Goal: Task Accomplishment & Management: Use online tool/utility

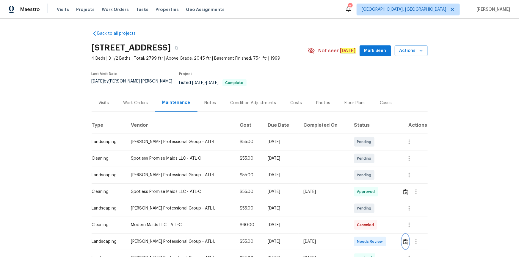
click at [403, 239] on img "button" at bounding box center [405, 242] width 5 height 6
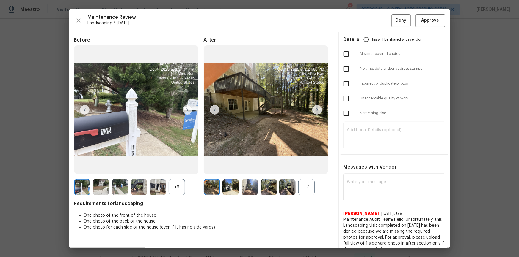
drag, startPoint x: 389, startPoint y: 125, endPoint x: 387, endPoint y: 130, distance: 5.6
click at [389, 125] on div "​" at bounding box center [394, 136] width 102 height 26
paste textarea "Maintenance Audit Team: Hello! Unfortunately, this landscaping visit completed …"
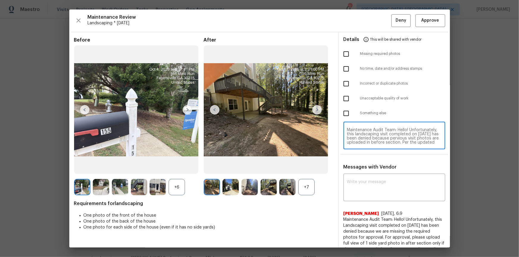
scroll to position [50, 0]
type textarea "Maintenance Audit Team: Hello! Unfortunately, this landscaping visit completed …"
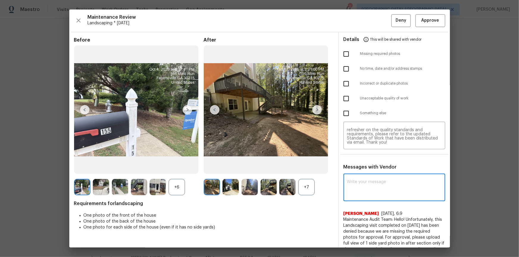
click at [384, 185] on textarea at bounding box center [394, 188] width 95 height 17
paste textarea "Maintenance Audit Team: Hello! Unfortunately, this landscaping visit completed …"
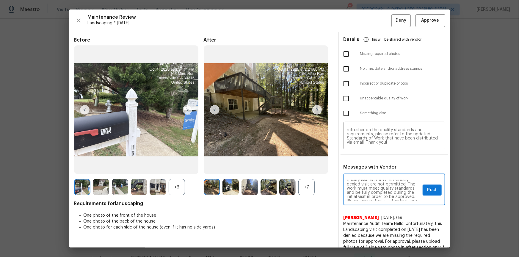
scroll to position [0, 0]
click at [397, 194] on textarea "Maintenance Audit Team: Hello! Unfortunately, this landscaping visit completed …" at bounding box center [383, 190] width 73 height 21
type textarea "Maintenance Audit Team: Hello! Unfortunately, this landscaping visit completed …"
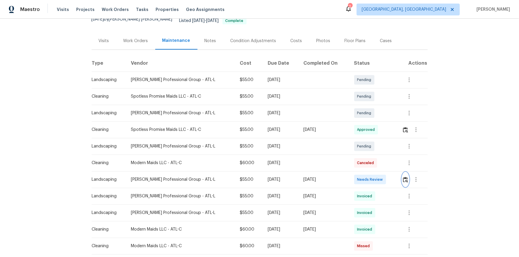
scroll to position [81, 0]
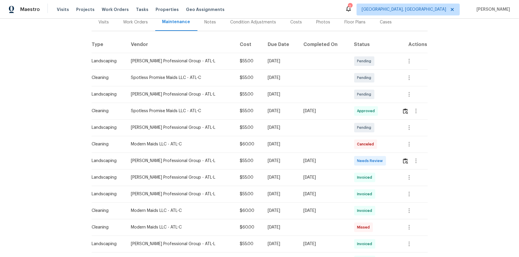
click at [402, 154] on div at bounding box center [414, 161] width 25 height 14
click at [405, 158] on img "button" at bounding box center [405, 161] width 5 height 6
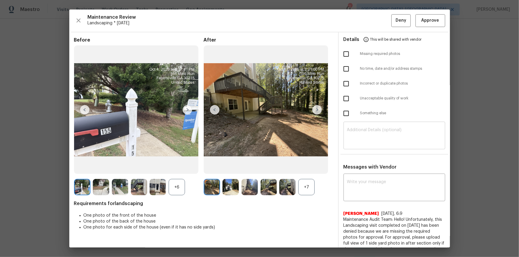
click at [374, 128] on textarea at bounding box center [394, 136] width 95 height 17
paste textarea "Maintenance Audit Team: Hello! Unfortunately, this landscaping visit completed …"
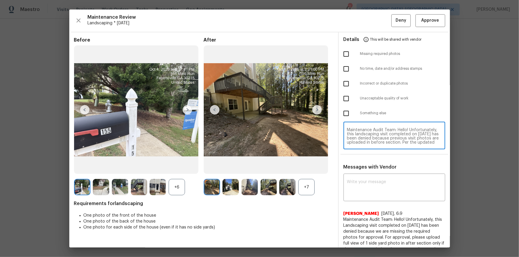
scroll to position [50, 0]
type textarea "Maintenance Audit Team: Hello! Unfortunately, this landscaping visit completed …"
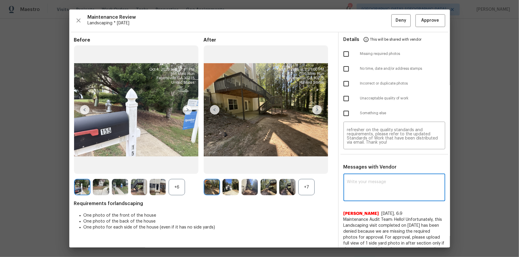
click at [362, 186] on textarea at bounding box center [394, 188] width 95 height 17
paste textarea "Maintenance Audit Team: Hello! Unfortunately, this landscaping visit completed …"
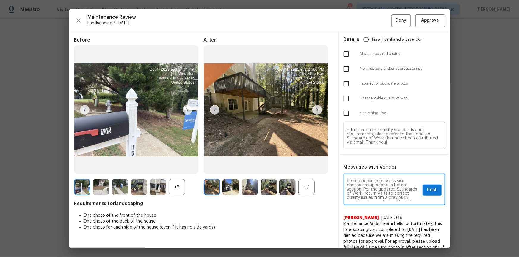
scroll to position [21, 0]
type textarea "Maintenance Audit Team: Hello! Unfortunately, this landscaping visit completed …"
click at [347, 99] on input "checkbox" at bounding box center [346, 98] width 12 height 12
click at [346, 98] on input "checkbox" at bounding box center [346, 98] width 12 height 12
checkbox input "false"
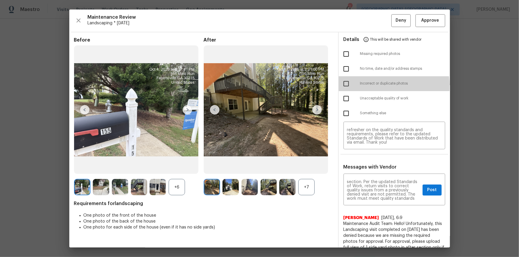
click at [343, 87] on input "checkbox" at bounding box center [346, 84] width 12 height 12
checkbox input "true"
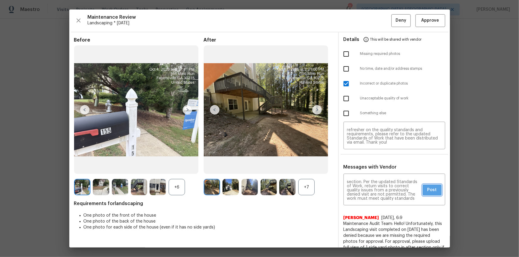
drag, startPoint x: 428, startPoint y: 189, endPoint x: 441, endPoint y: 207, distance: 21.9
click at [428, 190] on span "Post" at bounding box center [432, 190] width 10 height 7
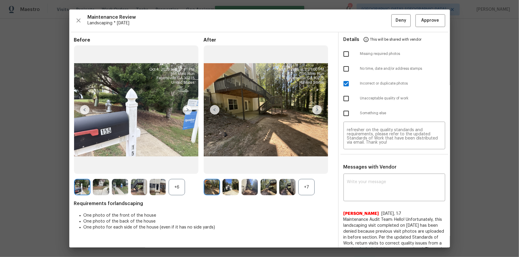
scroll to position [0, 0]
drag, startPoint x: 395, startPoint y: 23, endPoint x: 395, endPoint y: 28, distance: 4.2
click at [395, 23] on span "Deny" at bounding box center [400, 20] width 11 height 7
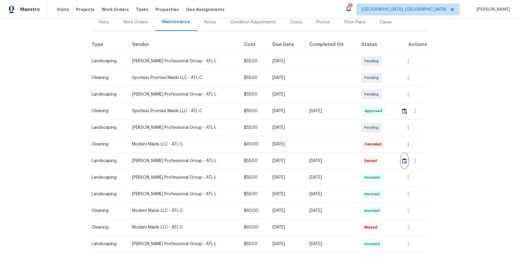
click at [402, 158] on img "button" at bounding box center [404, 161] width 5 height 6
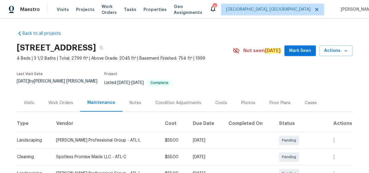
scroll to position [135, 0]
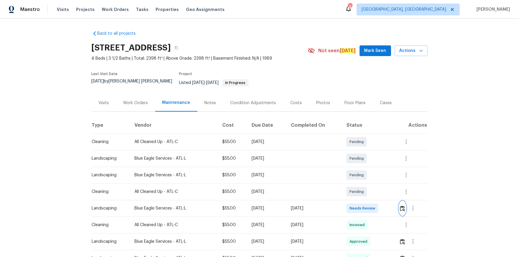
click at [369, 173] on img "button" at bounding box center [402, 209] width 5 height 6
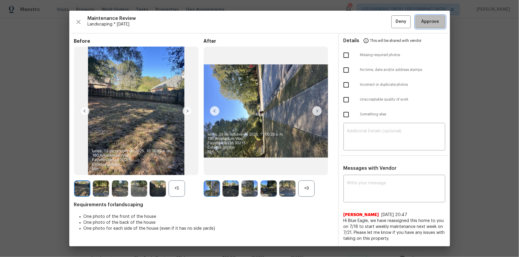
click at [369, 22] on span "Approve" at bounding box center [430, 21] width 18 height 7
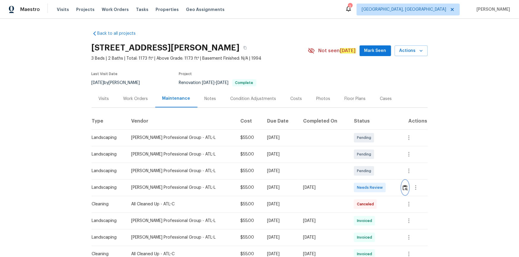
click at [369, 173] on img "button" at bounding box center [405, 188] width 5 height 6
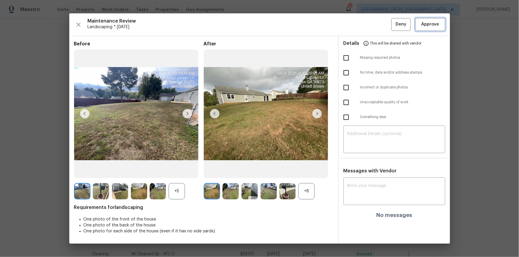
drag, startPoint x: 436, startPoint y: 25, endPoint x: 438, endPoint y: 66, distance: 41.1
click at [369, 26] on span "Approve" at bounding box center [430, 24] width 18 height 7
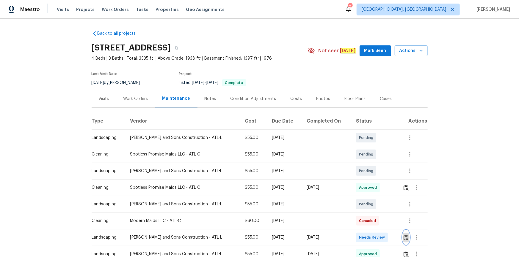
click at [369, 173] on img "button" at bounding box center [405, 238] width 5 height 6
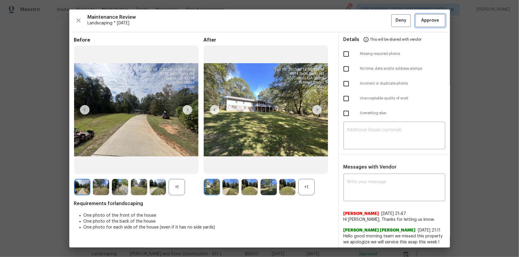
drag, startPoint x: 419, startPoint y: 18, endPoint x: 420, endPoint y: 22, distance: 4.9
click at [369, 18] on span "Approve" at bounding box center [430, 20] width 18 height 7
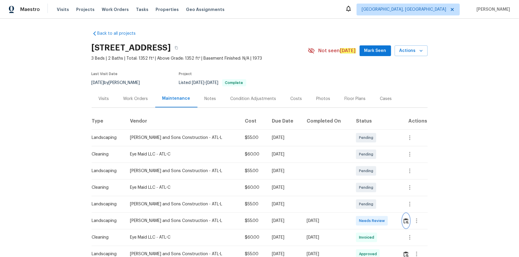
click at [369, 173] on img "button" at bounding box center [405, 222] width 5 height 6
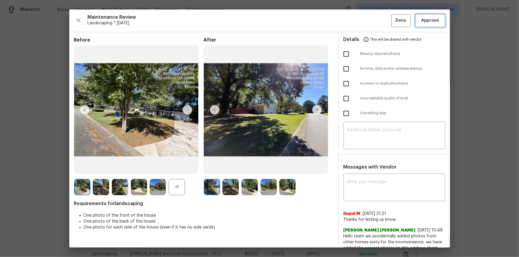
drag, startPoint x: 432, startPoint y: 18, endPoint x: 447, endPoint y: 79, distance: 63.6
click at [369, 18] on span "Approve" at bounding box center [430, 20] width 18 height 7
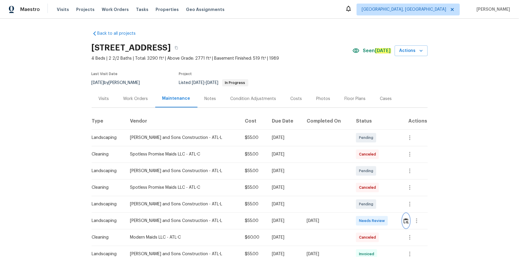
click at [403, 220] on img "button" at bounding box center [405, 222] width 5 height 6
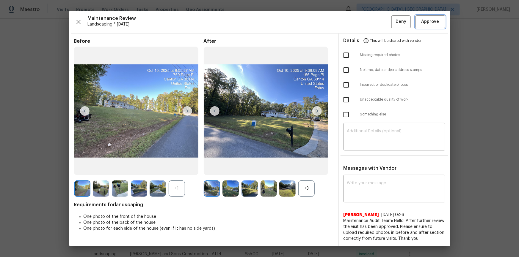
click at [436, 25] on span "Approve" at bounding box center [430, 21] width 18 height 7
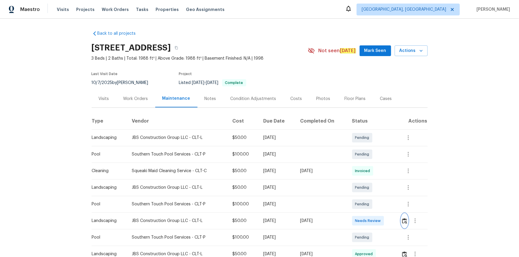
click at [369, 173] on img "button" at bounding box center [404, 222] width 5 height 6
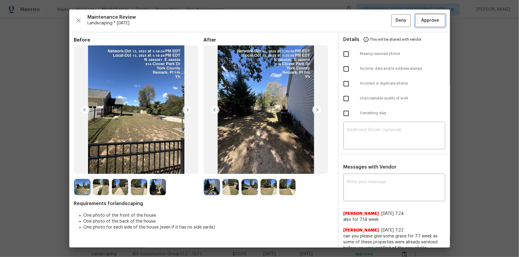
click at [369, 14] on button "Approve" at bounding box center [430, 20] width 30 height 13
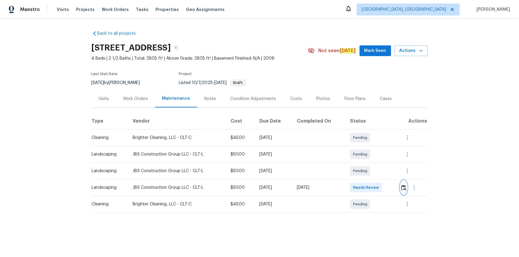
click at [369, 173] on img "button" at bounding box center [403, 188] width 5 height 6
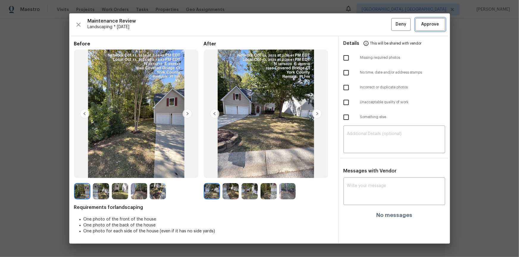
click at [369, 24] on span "Approve" at bounding box center [430, 24] width 18 height 7
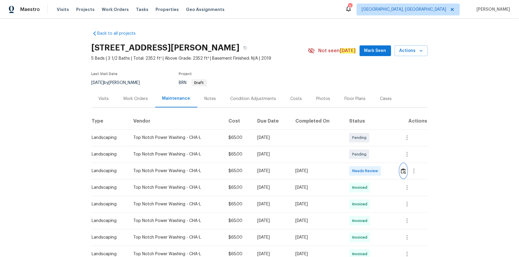
click at [369, 170] on button "button" at bounding box center [403, 171] width 7 height 14
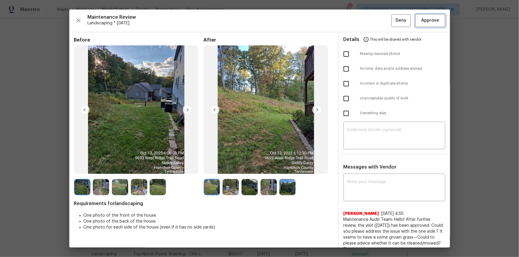
drag, startPoint x: 431, startPoint y: 20, endPoint x: 433, endPoint y: 25, distance: 5.1
click at [369, 22] on span "Approve" at bounding box center [430, 20] width 18 height 7
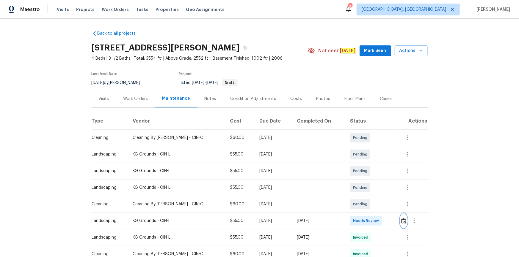
click at [369, 173] on button "button" at bounding box center [403, 221] width 7 height 14
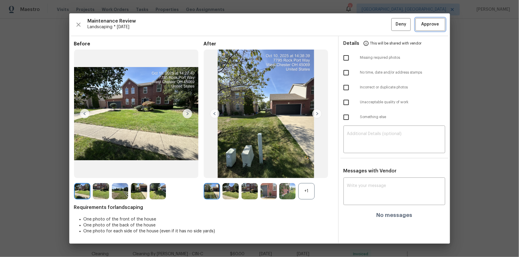
click at [369, 21] on span "Approve" at bounding box center [430, 24] width 18 height 7
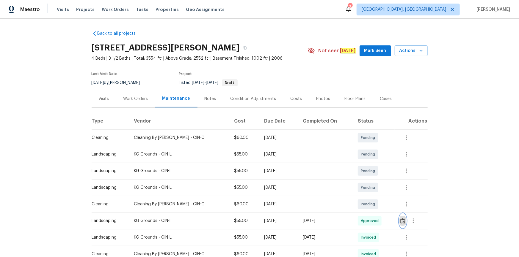
click at [369, 173] on img "button" at bounding box center [402, 222] width 5 height 6
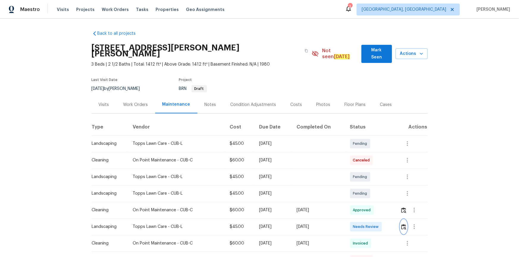
click at [369, 173] on img "button" at bounding box center [403, 227] width 5 height 6
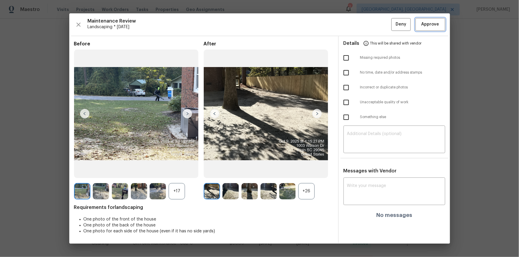
click at [369, 22] on span "Approve" at bounding box center [430, 24] width 18 height 7
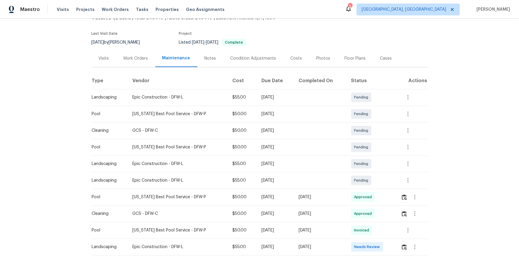
scroll to position [108, 0]
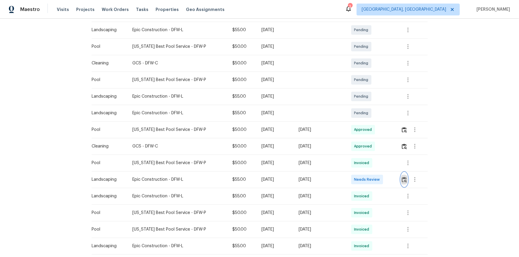
click at [369, 173] on img "button" at bounding box center [404, 180] width 5 height 6
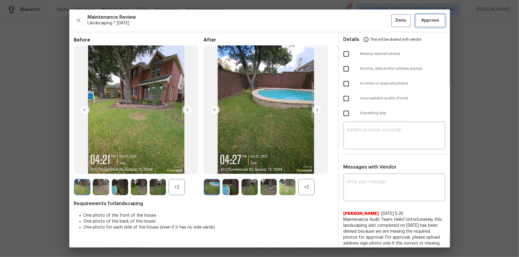
click at [369, 21] on span "Approve" at bounding box center [430, 20] width 18 height 7
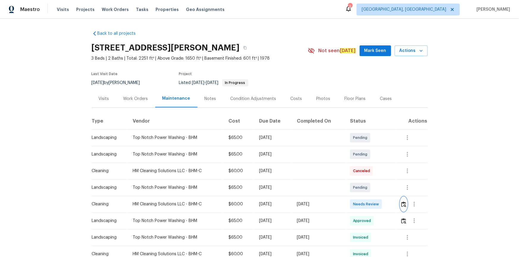
click at [369, 173] on img "button" at bounding box center [403, 205] width 5 height 6
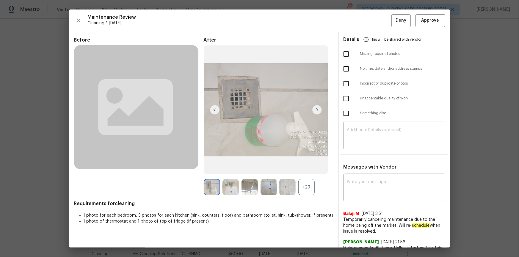
click at [369, 150] on div "Details This will be shared with vendor Missing required photos No time, date a…" at bounding box center [394, 225] width 111 height 386
click at [369, 141] on textarea at bounding box center [394, 136] width 95 height 17
paste textarea "Maintenance Audit Team: Hello! After further review, the visit(10/13/2025) has …"
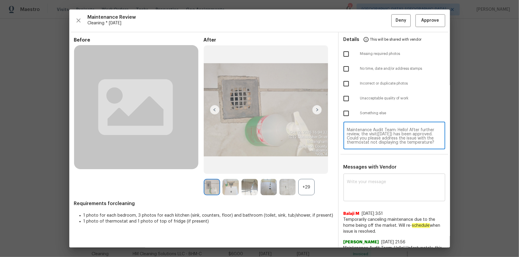
scroll to position [4, 0]
type textarea "Maintenance Audit Team: Hello! After further review, the visit(10/13/2025) has …"
click at [369, 173] on textarea at bounding box center [394, 188] width 95 height 17
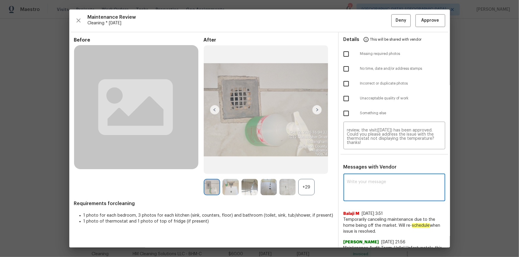
paste textarea "Maintenance Audit Team: Hello! After further review, the visit(10/13/2025) has …"
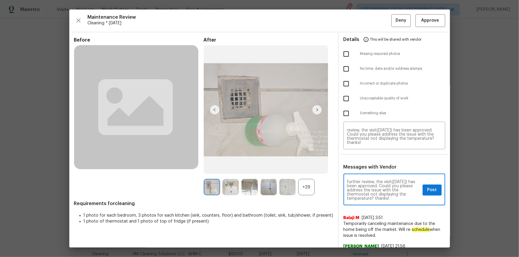
type textarea "Maintenance Audit Team: Hello! After further review, the visit(10/13/2025) has …"
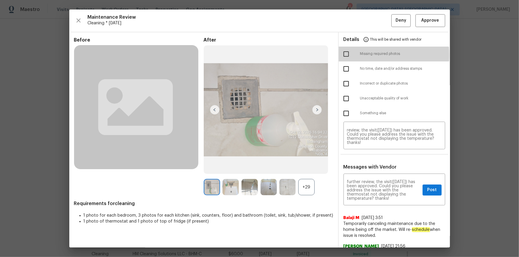
drag, startPoint x: 341, startPoint y: 55, endPoint x: 352, endPoint y: 87, distance: 33.6
click at [341, 56] on input "checkbox" at bounding box center [346, 54] width 12 height 12
checkbox input "true"
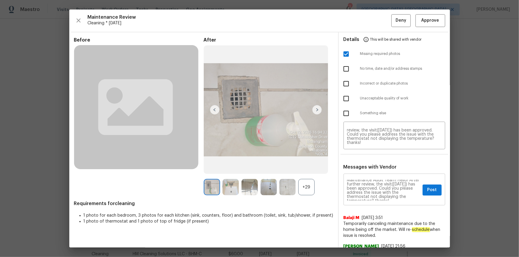
scroll to position [0, 0]
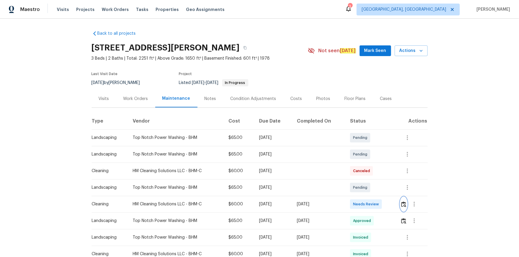
click at [369, 173] on button "button" at bounding box center [403, 204] width 7 height 14
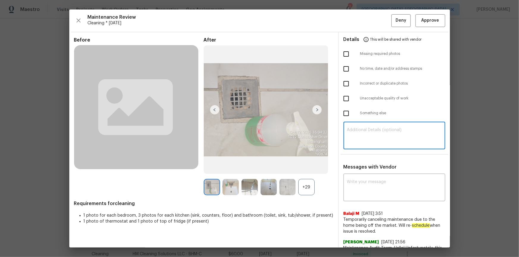
click at [369, 140] on textarea at bounding box center [394, 136] width 95 height 17
paste textarea "Maintenance Audit Team: Hello! Unfortunately, this cleaning visit completed on …"
type textarea "Maintenance Audit Team: Hello! Unfortunately, this cleaning visit completed on …"
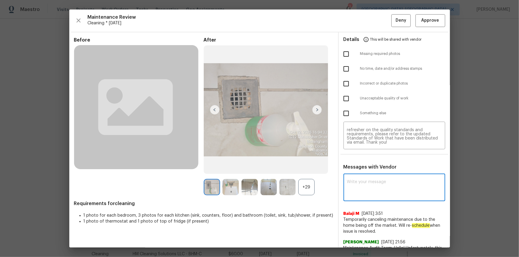
click at [369, 173] on textarea at bounding box center [394, 188] width 95 height 17
paste textarea "Maintenance Audit Team: Hello! Unfortunately, this cleaning visit completed on …"
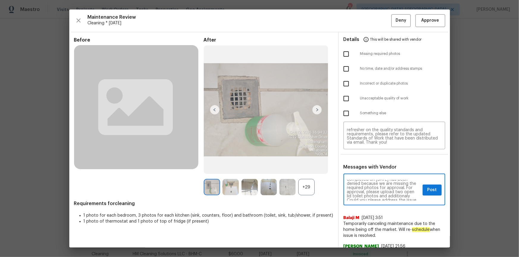
scroll to position [21, 0]
click at [367, 173] on textarea "Maintenance Audit Team: Hello! Unfortunately, this cleaning visit completed on …" at bounding box center [383, 190] width 73 height 21
click at [369, 173] on textarea "Maintenance Audit Team: Hello! Unfortunately, this cleaning visit completed on …" at bounding box center [383, 190] width 73 height 21
type textarea "Maintenance Audit Team: Hello! Unfortunately, this cleaning visit completed on …"
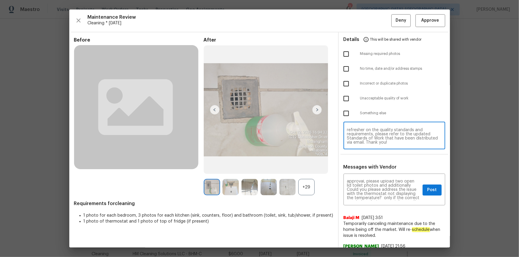
click at [369, 139] on textarea "Maintenance Audit Team: Hello! Unfortunately, this cleaning visit completed on …" at bounding box center [394, 136] width 95 height 17
paste textarea "l"
type textarea "Maintenance Audit Team: Hello! Unfortunately, this cleaning visit completed on …"
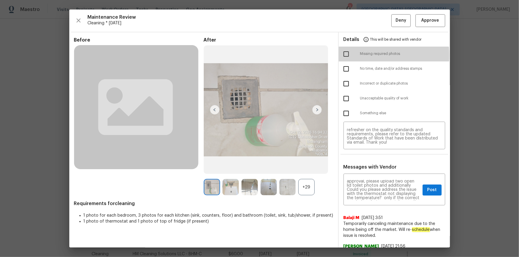
click at [345, 55] on input "checkbox" at bounding box center [346, 54] width 12 height 12
checkbox input "true"
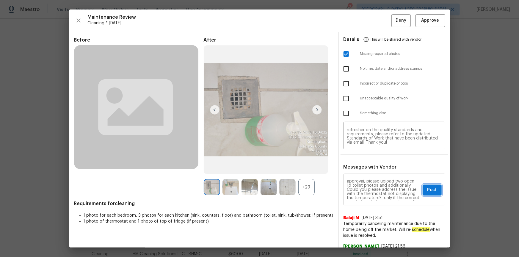
click at [369, 173] on button "Post" at bounding box center [431, 190] width 19 height 11
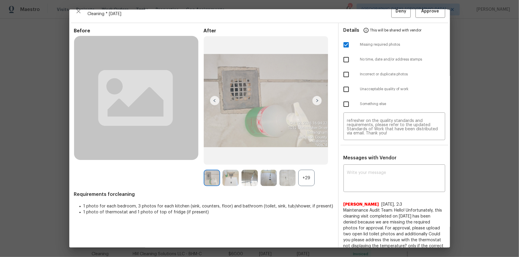
scroll to position [0, 0]
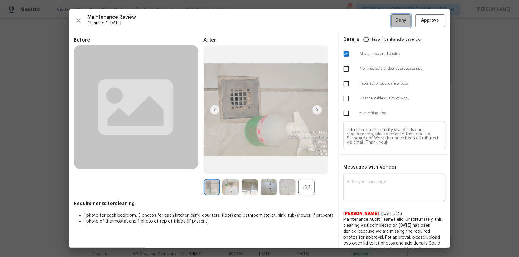
click at [369, 21] on button "Deny" at bounding box center [400, 20] width 19 height 13
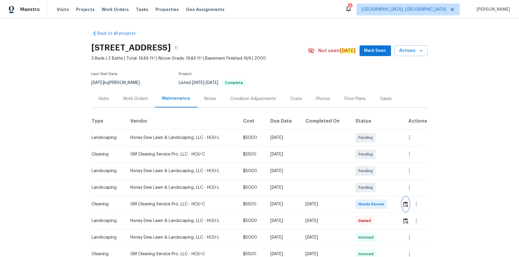
click at [402, 205] on button "button" at bounding box center [405, 204] width 7 height 14
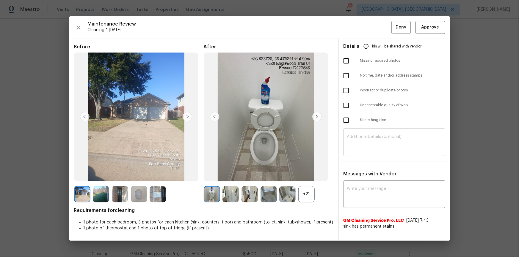
click at [394, 150] on textarea at bounding box center [394, 143] width 95 height 17
paste textarea "Maintenance Audit Team: Hello! Unfortunately this cleaning visit completed on […"
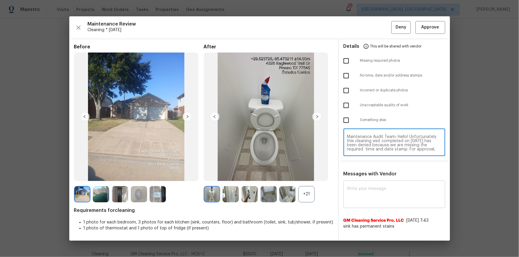
scroll to position [42, 0]
type textarea "Maintenance Audit Team: Hello! Unfortunately this cleaning visit completed on […"
click at [383, 199] on textarea at bounding box center [394, 195] width 95 height 17
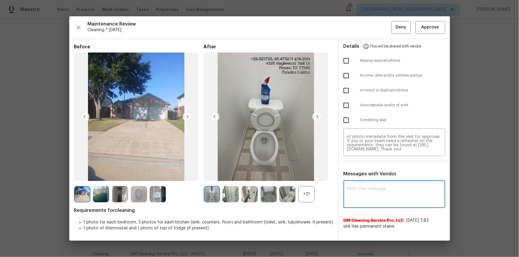
paste textarea "Maintenance Audit Team: Hello! Unfortunately this cleaning visit completed on […"
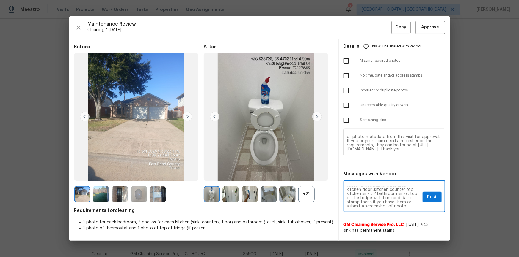
scroll to position [32, 0]
type textarea "Maintenance Audit Team: Hello! Unfortunately this cleaning visit completed on 1…"
drag, startPoint x: 518, startPoint y: 149, endPoint x: 505, endPoint y: 154, distance: 14.1
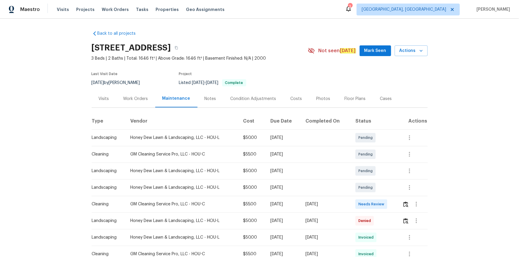
click at [400, 202] on td at bounding box center [412, 204] width 30 height 17
click at [402, 203] on button "button" at bounding box center [405, 204] width 7 height 14
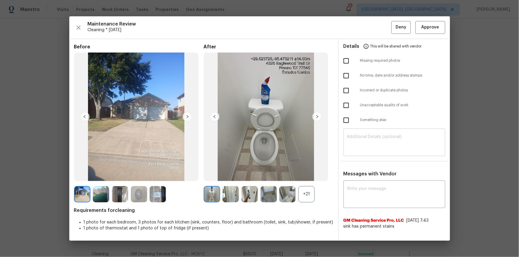
click at [400, 139] on textarea at bounding box center [394, 143] width 95 height 17
paste textarea "Maintenance Audit Team: Hello! Unfortunately this cleaning visit completed on 1…"
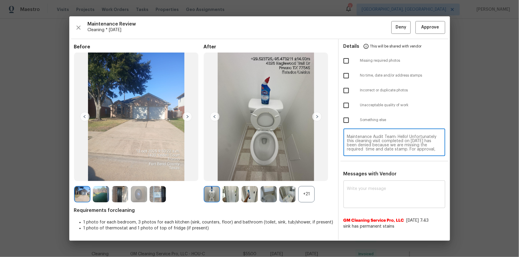
scroll to position [42, 0]
type textarea "Maintenance Audit Team: Hello! Unfortunately this cleaning visit completed on 1…"
click at [386, 187] on textarea at bounding box center [394, 195] width 95 height 17
paste textarea "Maintenance Audit Team: Hello! Unfortunately this cleaning visit completed on 1…"
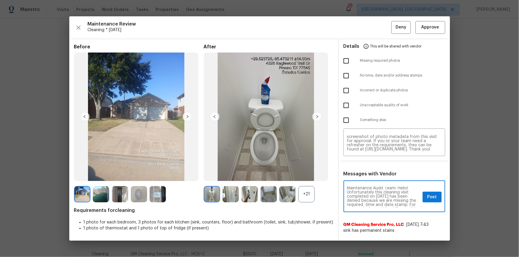
scroll to position [0, 0]
type textarea "Maintenance Audit Team: Hello! Unfortunately this cleaning visit completed on 1…"
click at [345, 59] on input "checkbox" at bounding box center [346, 61] width 12 height 12
drag, startPoint x: 342, startPoint y: 60, endPoint x: 347, endPoint y: 68, distance: 9.3
click at [342, 61] on input "checkbox" at bounding box center [346, 61] width 12 height 12
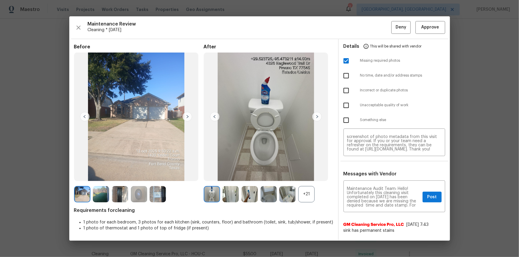
checkbox input "false"
drag, startPoint x: 348, startPoint y: 76, endPoint x: 351, endPoint y: 88, distance: 13.1
click at [348, 77] on input "checkbox" at bounding box center [346, 76] width 12 height 12
checkbox input "true"
click at [437, 200] on button "Post" at bounding box center [431, 197] width 19 height 11
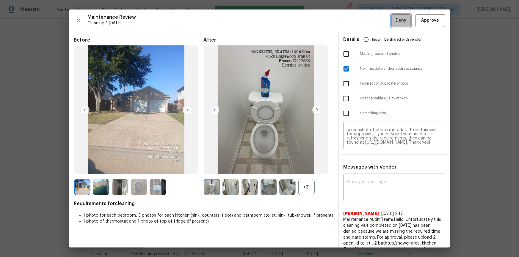
click at [396, 20] on span "Deny" at bounding box center [400, 20] width 11 height 7
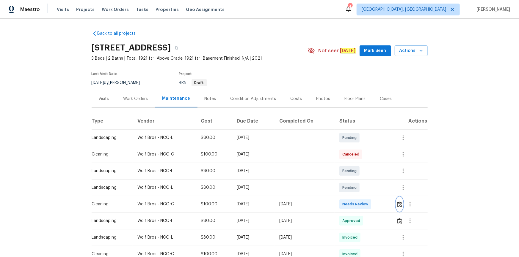
click at [369, 173] on button "button" at bounding box center [399, 204] width 7 height 14
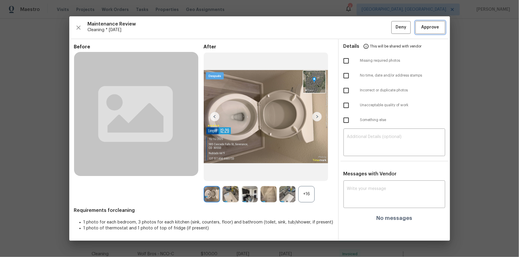
drag, startPoint x: 441, startPoint y: 22, endPoint x: 443, endPoint y: 44, distance: 22.0
click at [369, 22] on button "Approve" at bounding box center [430, 27] width 30 height 13
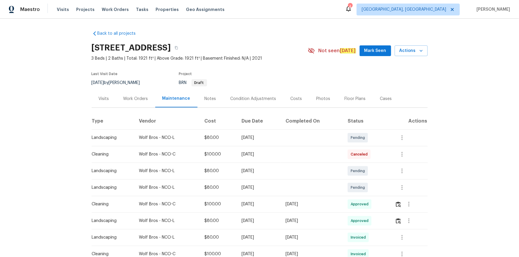
scroll to position [81, 0]
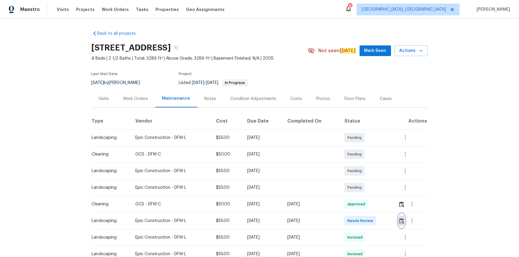
click at [404, 220] on button "button" at bounding box center [401, 221] width 7 height 14
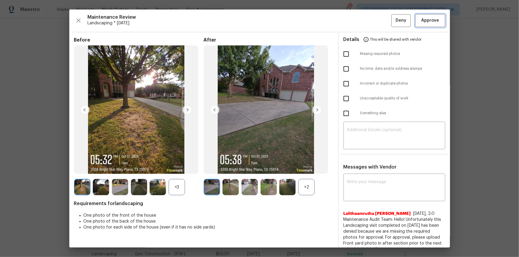
drag, startPoint x: 430, startPoint y: 18, endPoint x: 481, endPoint y: 107, distance: 102.5
click at [430, 19] on span "Approve" at bounding box center [430, 20] width 18 height 7
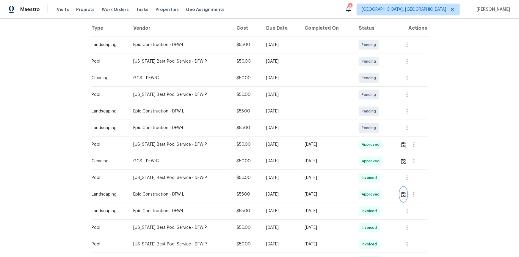
scroll to position [81, 0]
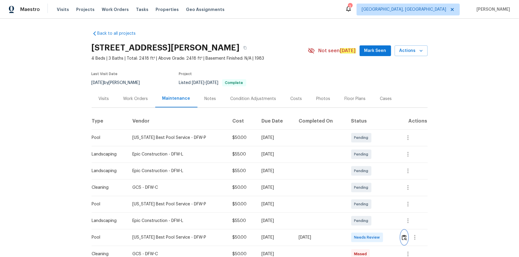
click at [401, 241] on button "button" at bounding box center [404, 238] width 7 height 14
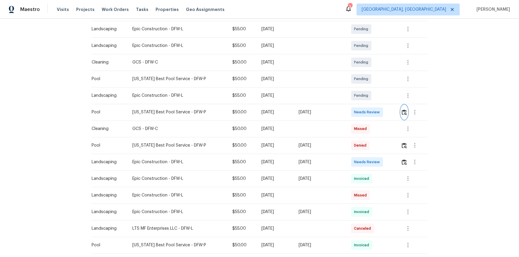
scroll to position [135, 0]
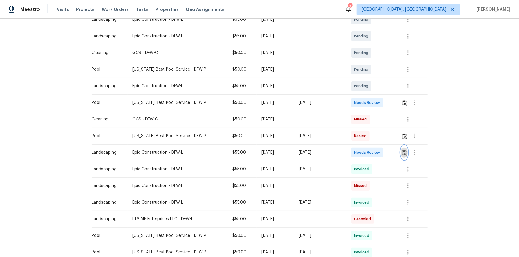
click at [403, 151] on img "button" at bounding box center [404, 153] width 5 height 6
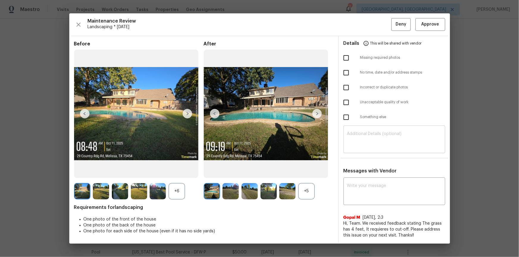
click at [357, 136] on textarea at bounding box center [394, 140] width 95 height 17
paste textarea "Maintenance Audit Team: Hello! Unfortunately, this landscaping visit completed …"
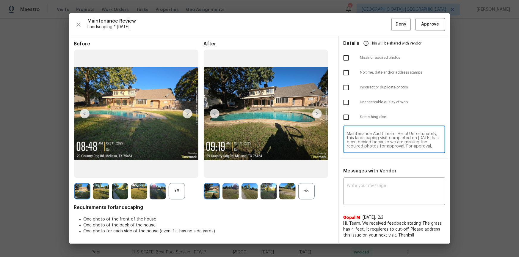
scroll to position [50, 0]
type textarea "Maintenance Audit Team: Hello! Unfortunately, this landscaping visit completed …"
click at [356, 183] on div "x ​" at bounding box center [394, 192] width 102 height 26
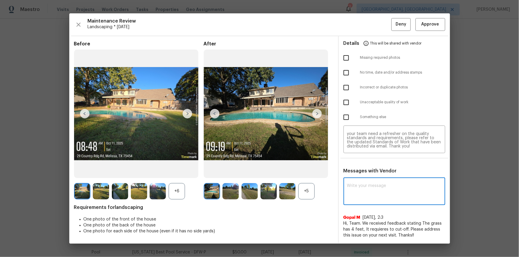
paste textarea "Maintenance Audit Team: Hello! Unfortunately, this landscaping visit completed …"
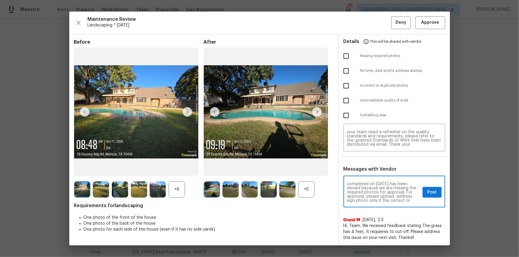
scroll to position [11, 0]
type textarea "Maintenance Audit Team: Hello! Unfortunately, this landscaping visit completed …"
click at [348, 59] on input "checkbox" at bounding box center [346, 56] width 12 height 12
checkbox input "true"
drag, startPoint x: 433, startPoint y: 188, endPoint x: 442, endPoint y: 198, distance: 13.5
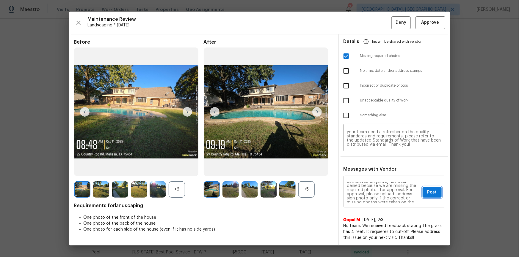
click at [437, 190] on button "Post" at bounding box center [431, 192] width 19 height 11
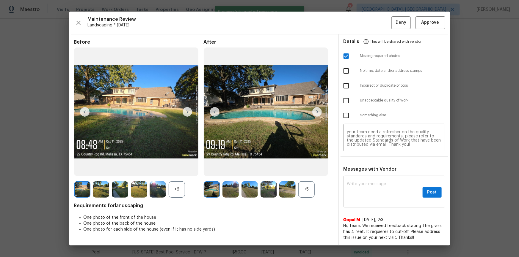
scroll to position [0, 0]
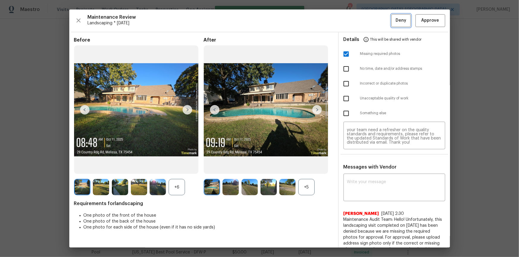
click at [398, 17] on span "Deny" at bounding box center [400, 20] width 11 height 7
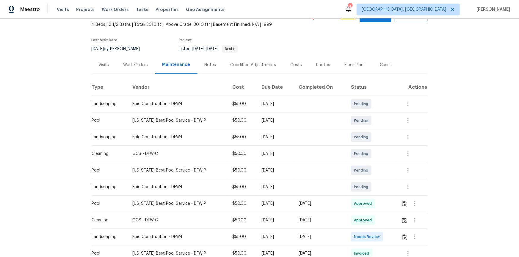
scroll to position [81, 0]
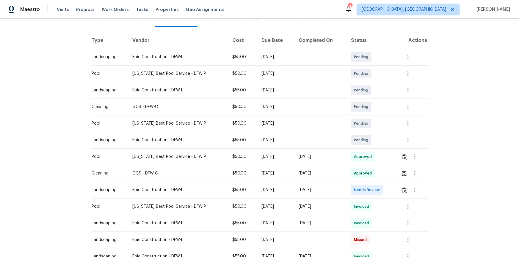
drag, startPoint x: 398, startPoint y: 194, endPoint x: 402, endPoint y: 194, distance: 3.3
click at [400, 194] on td at bounding box center [412, 190] width 32 height 17
click at [402, 192] on img "button" at bounding box center [404, 191] width 5 height 6
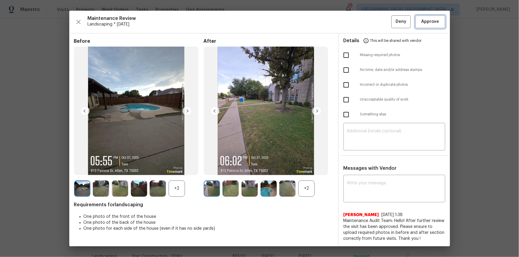
drag, startPoint x: 433, startPoint y: 21, endPoint x: 438, endPoint y: 38, distance: 17.2
click at [436, 22] on span "Approve" at bounding box center [430, 21] width 18 height 7
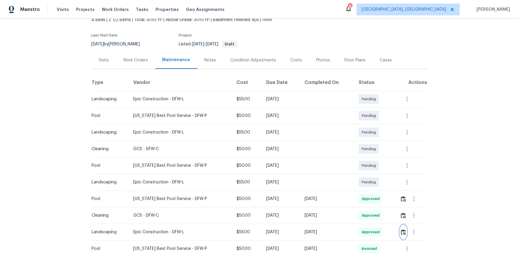
scroll to position [0, 0]
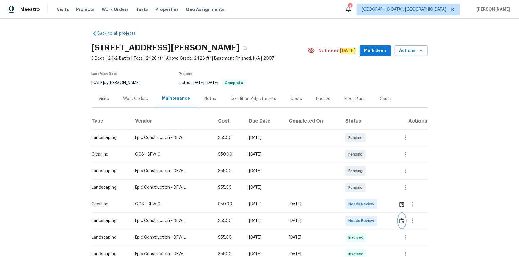
click at [369, 173] on img "button" at bounding box center [401, 222] width 5 height 6
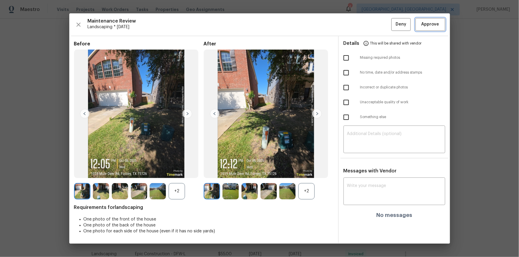
click at [369, 21] on button "Approve" at bounding box center [430, 24] width 30 height 13
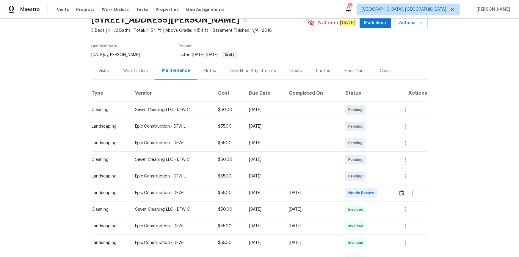
scroll to position [54, 0]
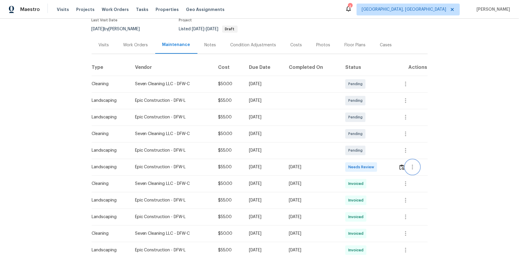
click at [369, 168] on button "button" at bounding box center [412, 167] width 14 height 14
click at [369, 166] on div at bounding box center [259, 128] width 519 height 257
click at [369, 166] on img "button" at bounding box center [401, 168] width 5 height 6
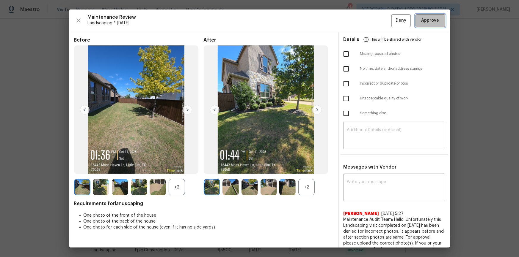
drag, startPoint x: 428, startPoint y: 17, endPoint x: 436, endPoint y: 174, distance: 156.9
click at [369, 18] on span "Approve" at bounding box center [430, 20] width 18 height 7
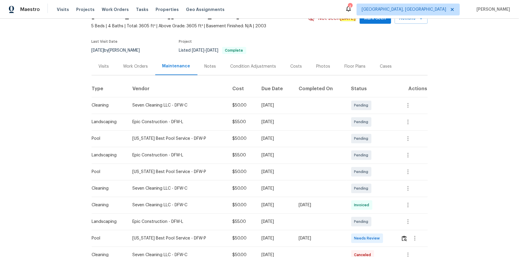
scroll to position [81, 0]
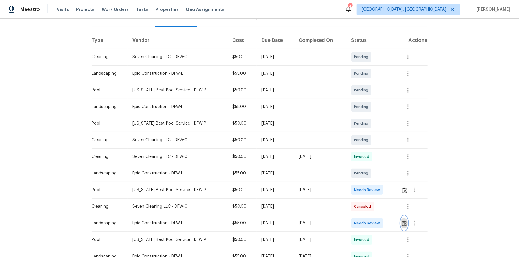
click at [369, 173] on img "button" at bounding box center [404, 224] width 5 height 6
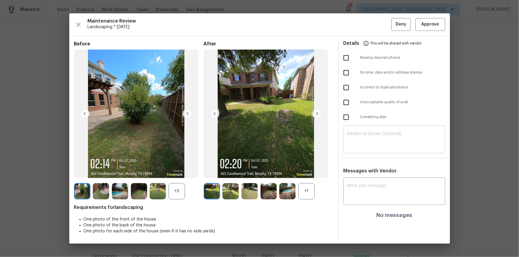
click at [369, 144] on textarea at bounding box center [394, 140] width 95 height 17
paste textarea "Maintenance Audit Team: Hello! Unfortunately, this landscaping visit completed …"
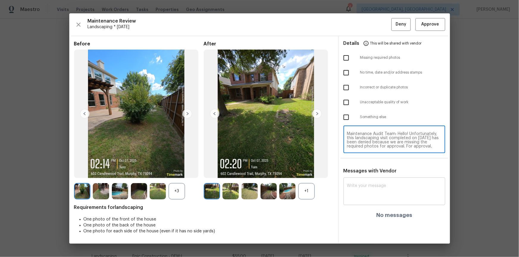
scroll to position [50, 0]
type textarea "Maintenance Audit Team: Hello! Unfortunately, this landscaping visit completed …"
click at [368, 173] on textarea at bounding box center [394, 192] width 95 height 17
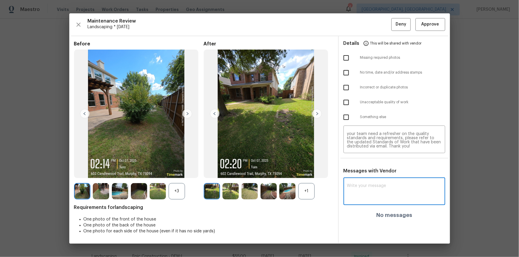
paste textarea "Maintenance Audit Team: Hello! Unfortunately, this landscaping visit completed …"
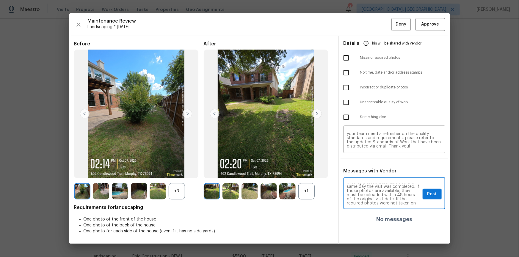
scroll to position [21, 0]
type textarea "Maintenance Audit Team: Hello! Unfortunately, this landscaping visit completed …"
drag, startPoint x: 349, startPoint y: 58, endPoint x: 354, endPoint y: 68, distance: 11.2
click at [350, 58] on input "checkbox" at bounding box center [346, 58] width 12 height 12
checkbox input "true"
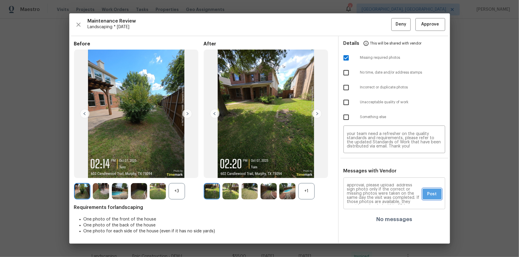
click at [369, 173] on span "Post" at bounding box center [432, 194] width 10 height 7
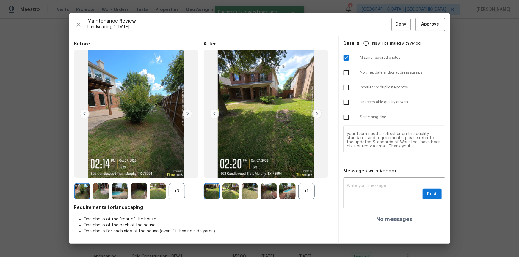
scroll to position [0, 0]
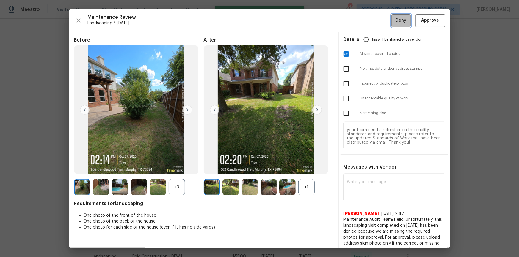
click at [369, 20] on span "Deny" at bounding box center [400, 20] width 11 height 7
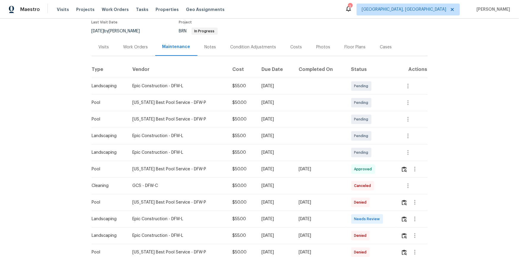
scroll to position [108, 0]
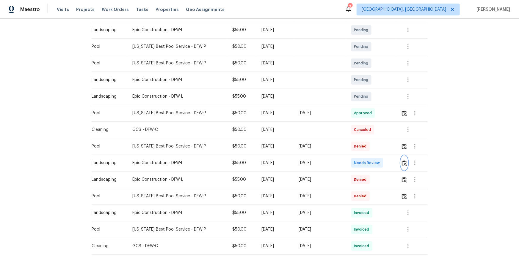
click at [369, 166] on button "button" at bounding box center [404, 163] width 7 height 14
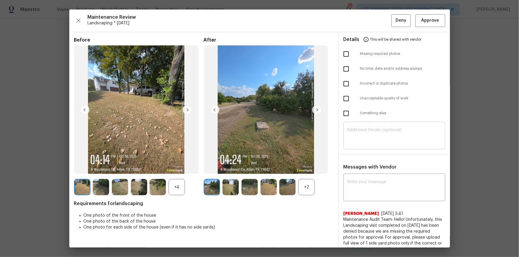
click at [364, 130] on textarea at bounding box center [394, 136] width 95 height 17
paste textarea "Maintenance Audit Team: Hello! Unfortunately, this landscaping visit completed …"
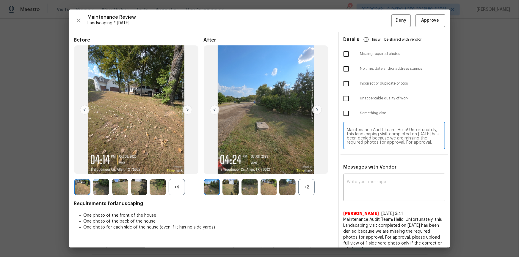
scroll to position [54, 0]
type textarea "Maintenance Audit Team: Hello! Unfortunately, this landscaping visit completed …"
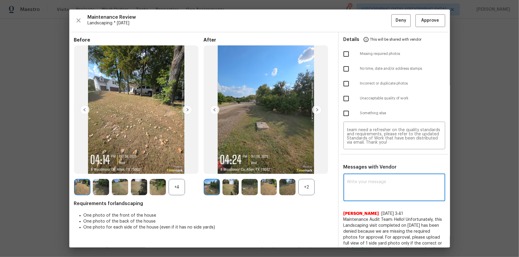
click at [360, 173] on textarea at bounding box center [394, 188] width 95 height 17
paste textarea "Maintenance Audit Team: Hello! Unfortunately, this landscaping visit completed …"
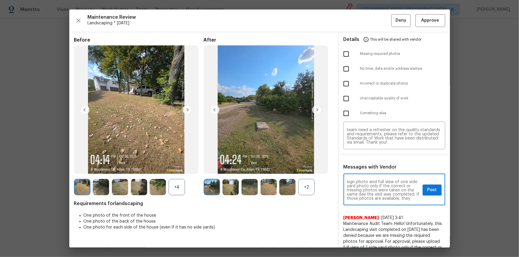
scroll to position [21, 0]
type textarea "Maintenance Audit Team: Hello! Unfortunately, this landscaping visit completed …"
click at [344, 51] on input "checkbox" at bounding box center [346, 54] width 12 height 12
checkbox input "true"
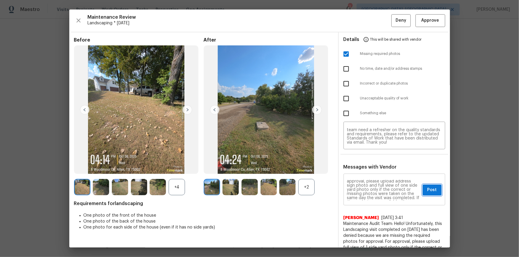
click at [369, 173] on span "Post" at bounding box center [432, 190] width 10 height 7
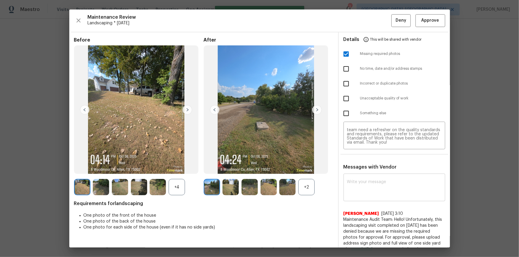
scroll to position [0, 0]
click at [369, 20] on span "Deny" at bounding box center [400, 20] width 11 height 7
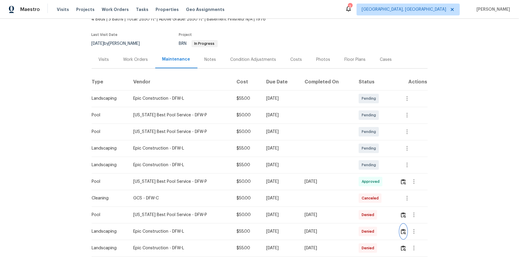
scroll to position [81, 0]
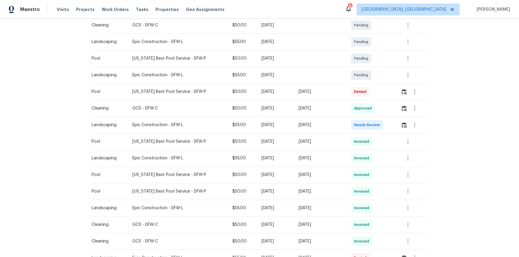
scroll to position [189, 0]
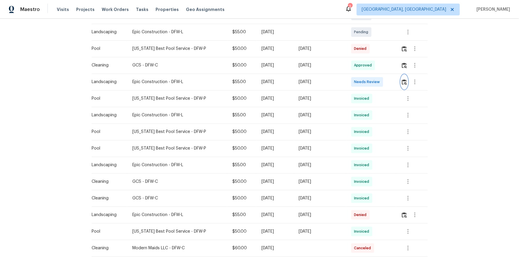
click at [369, 83] on img "button" at bounding box center [404, 82] width 5 height 6
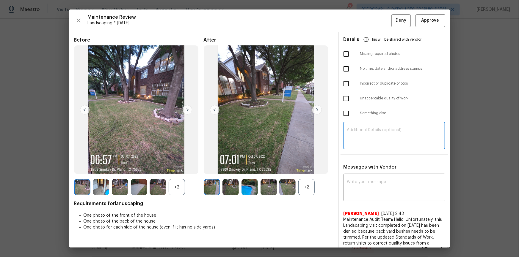
click at [368, 132] on textarea at bounding box center [394, 136] width 95 height 17
paste textarea "Maintenance Audit Team: Hello! Unfortunately, this Landscaping visit completed …"
type textarea "Maintenance Audit Team: Hello! Unfortunately, this Landscaping visit completed …"
click at [364, 173] on textarea at bounding box center [394, 188] width 95 height 17
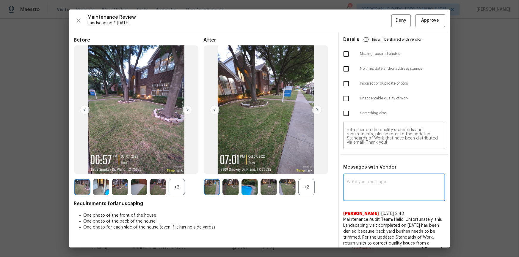
paste textarea "Maintenance Audit Team: Hello! Unfortunately, this Landscaping visit completed …"
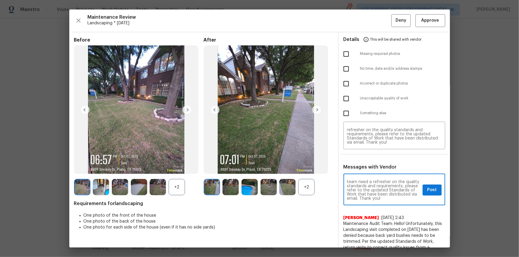
scroll to position [46, 0]
type textarea "Maintenance Audit Team: Hello! Unfortunately, this Landscaping visit completed …"
click at [185, 111] on img at bounding box center [188, 110] width 10 height 10
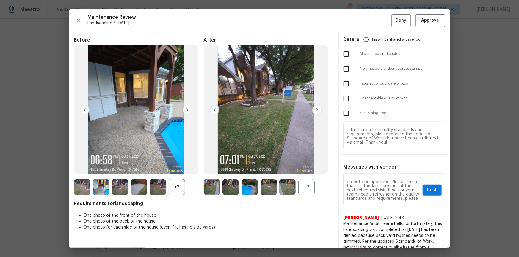
click at [185, 112] on img at bounding box center [188, 110] width 10 height 10
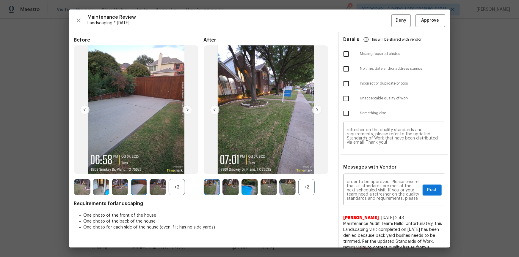
click at [185, 112] on img at bounding box center [188, 110] width 10 height 10
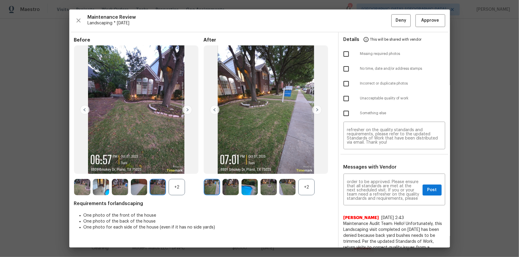
click at [185, 111] on img at bounding box center [188, 110] width 10 height 10
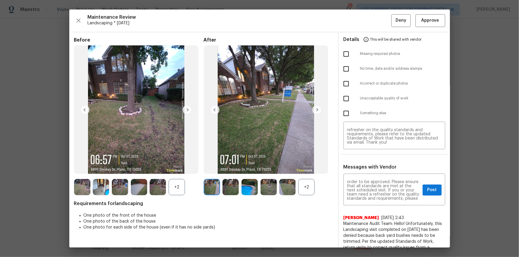
click at [185, 111] on img at bounding box center [188, 110] width 10 height 10
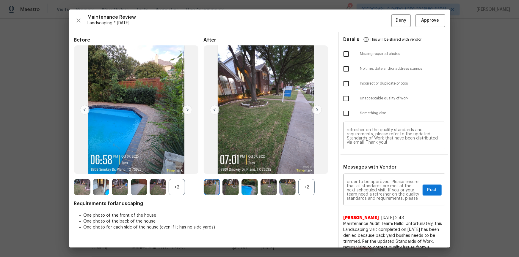
click at [185, 111] on img at bounding box center [188, 110] width 10 height 10
drag, startPoint x: 342, startPoint y: 96, endPoint x: 367, endPoint y: 122, distance: 35.5
click at [342, 97] on input "checkbox" at bounding box center [346, 98] width 12 height 12
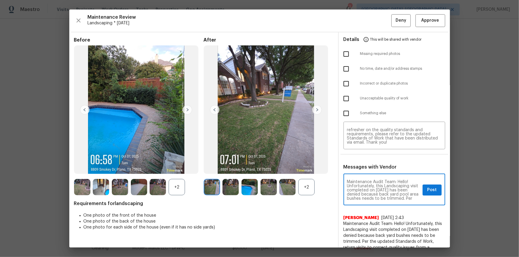
checkbox input "true"
click at [369, 173] on span "Post" at bounding box center [432, 190] width 10 height 7
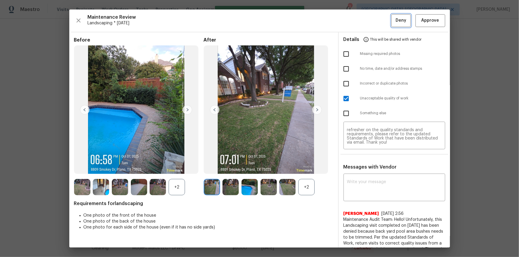
drag, startPoint x: 395, startPoint y: 20, endPoint x: 396, endPoint y: 26, distance: 5.8
click at [369, 20] on span "Deny" at bounding box center [400, 20] width 11 height 7
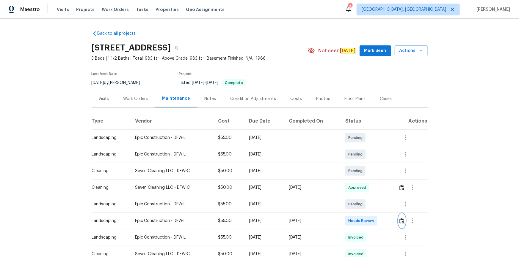
click at [369, 173] on img "button" at bounding box center [401, 222] width 5 height 6
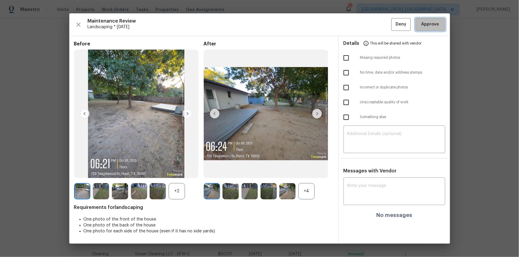
drag, startPoint x: 425, startPoint y: 18, endPoint x: 433, endPoint y: 56, distance: 38.9
click at [369, 21] on button "Approve" at bounding box center [430, 24] width 30 height 13
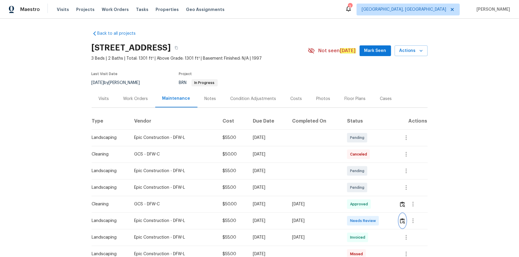
click at [369, 173] on button "button" at bounding box center [402, 221] width 7 height 14
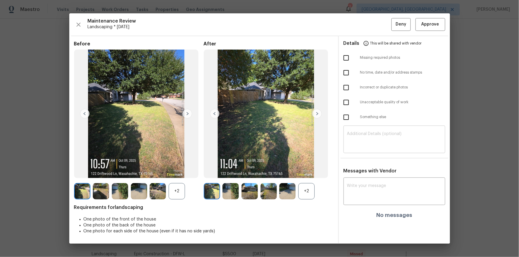
click at [369, 148] on textarea at bounding box center [394, 140] width 95 height 17
paste textarea "Maintenance Audit Team: Hello! Unfortunately, this landscaping visit completed …"
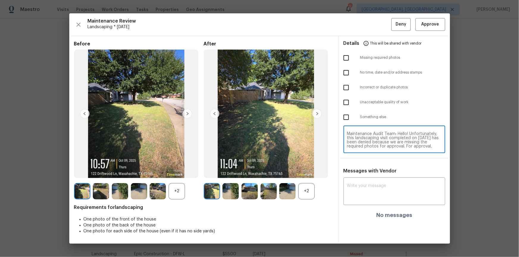
scroll to position [50, 0]
type textarea "Maintenance Audit Team: Hello! Unfortunately, this landscaping visit completed …"
click at [369, 173] on textarea at bounding box center [394, 192] width 95 height 17
paste textarea "Maintenance Audit Team: Hello! Unfortunately, this landscaping visit completed …"
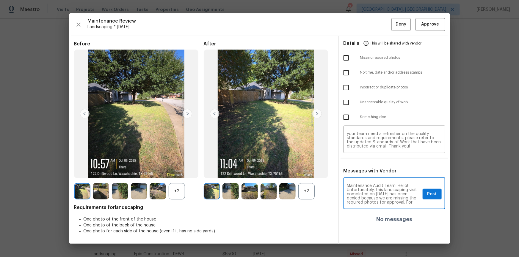
scroll to position [67, 0]
type textarea "Maintenance Audit Team: Hello! Unfortunately, this landscaping visit completed …"
click at [185, 113] on img at bounding box center [188, 114] width 10 height 10
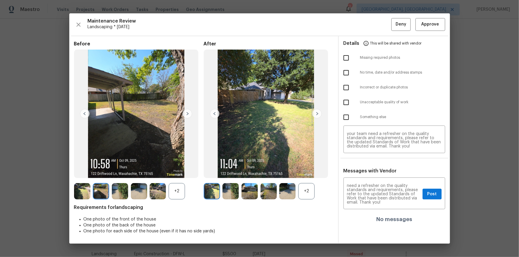
click at [185, 113] on img at bounding box center [188, 114] width 10 height 10
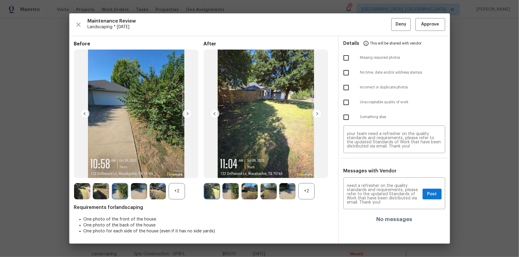
click at [185, 113] on img at bounding box center [188, 114] width 10 height 10
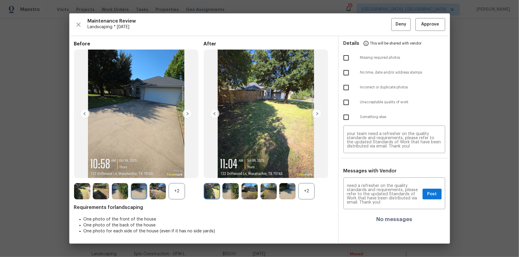
click at [185, 113] on img at bounding box center [188, 114] width 10 height 10
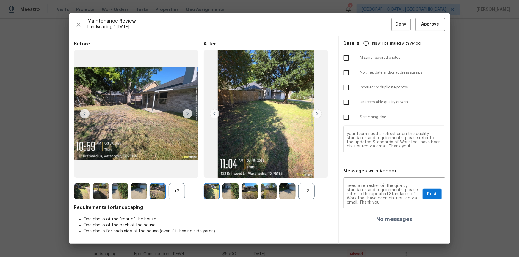
click at [185, 113] on img at bounding box center [188, 114] width 10 height 10
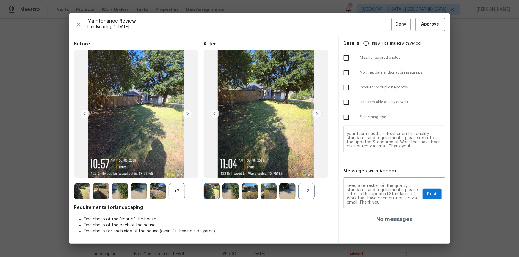
click at [185, 113] on img at bounding box center [188, 114] width 10 height 10
click at [214, 113] on img at bounding box center [215, 114] width 10 height 10
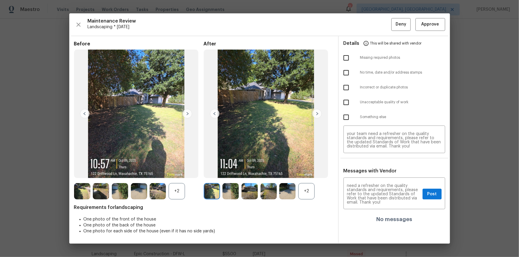
click at [214, 113] on img at bounding box center [215, 114] width 10 height 10
click at [317, 114] on img at bounding box center [317, 114] width 10 height 10
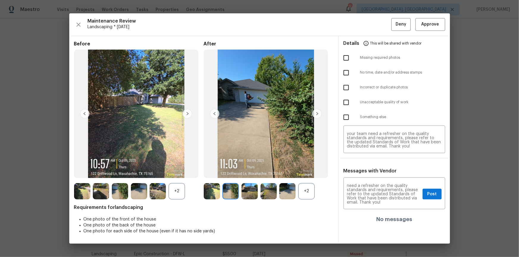
click at [318, 114] on img at bounding box center [317, 114] width 10 height 10
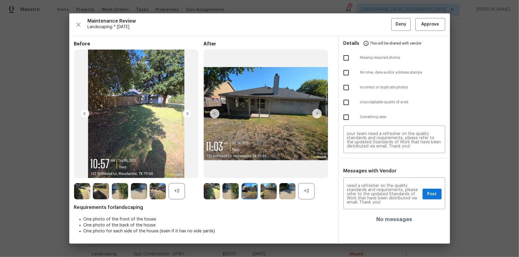
click at [318, 114] on img at bounding box center [317, 114] width 10 height 10
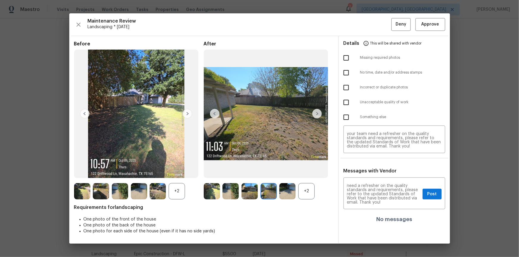
click at [318, 114] on img at bounding box center [317, 114] width 10 height 10
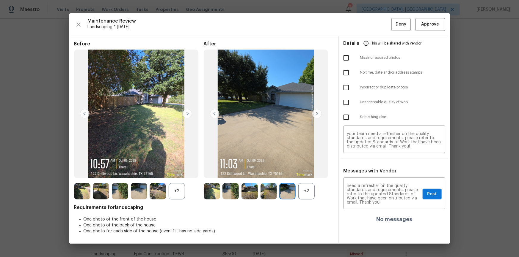
click at [318, 114] on img at bounding box center [317, 114] width 10 height 10
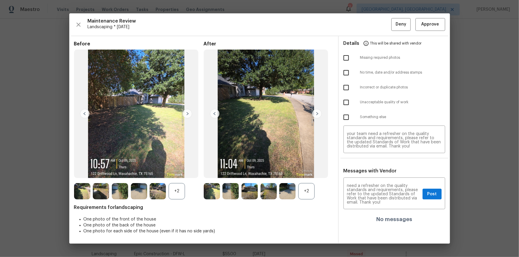
click at [318, 114] on img at bounding box center [317, 114] width 10 height 10
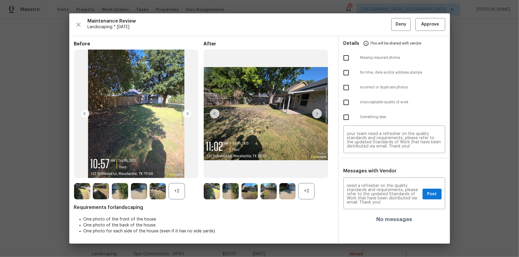
click at [318, 114] on img at bounding box center [317, 114] width 10 height 10
click at [317, 114] on img at bounding box center [317, 114] width 10 height 10
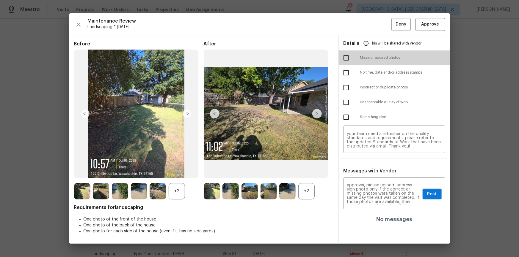
drag, startPoint x: 346, startPoint y: 59, endPoint x: 388, endPoint y: 153, distance: 103.4
click at [347, 61] on input "checkbox" at bounding box center [346, 58] width 12 height 12
checkbox input "true"
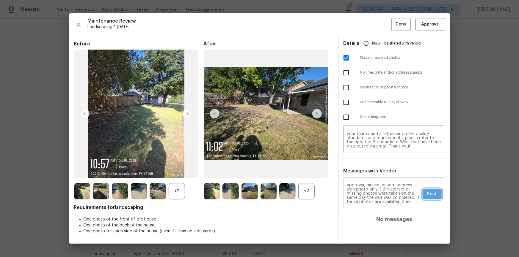
click at [369, 173] on span "Post" at bounding box center [432, 194] width 10 height 7
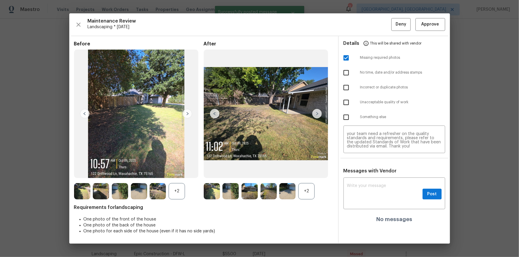
scroll to position [0, 0]
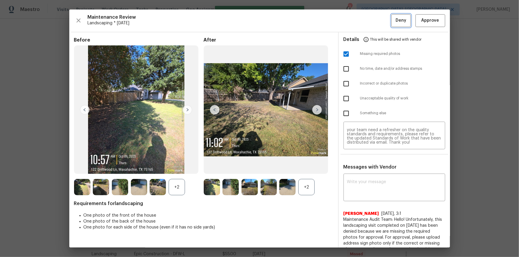
click at [369, 21] on span "Deny" at bounding box center [400, 20] width 11 height 7
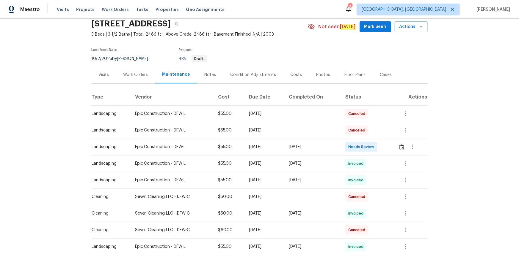
scroll to position [54, 0]
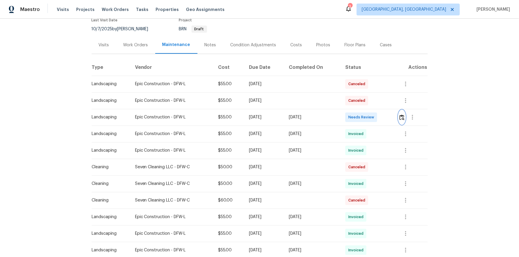
click at [369, 118] on img "button" at bounding box center [401, 118] width 5 height 6
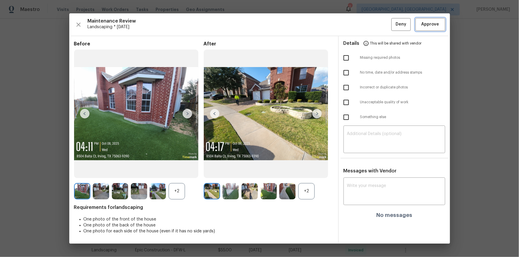
click at [369, 21] on button "Approve" at bounding box center [430, 24] width 30 height 13
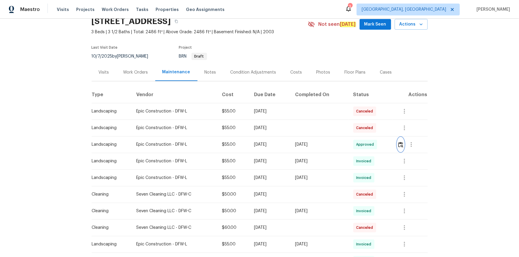
scroll to position [0, 0]
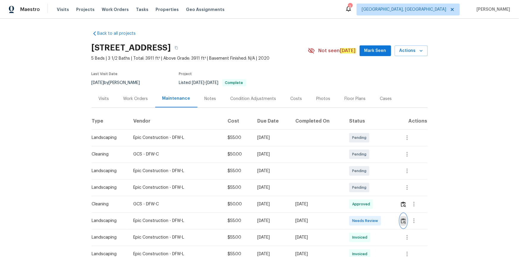
click at [369, 173] on img "button" at bounding box center [403, 222] width 5 height 6
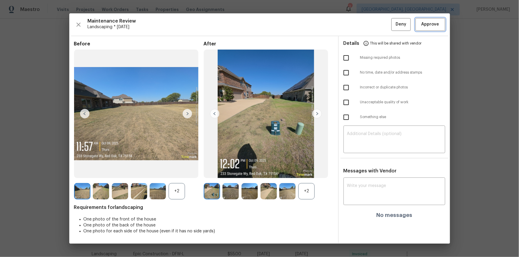
drag, startPoint x: 430, startPoint y: 23, endPoint x: 433, endPoint y: 62, distance: 39.1
click at [369, 24] on span "Approve" at bounding box center [430, 24] width 18 height 7
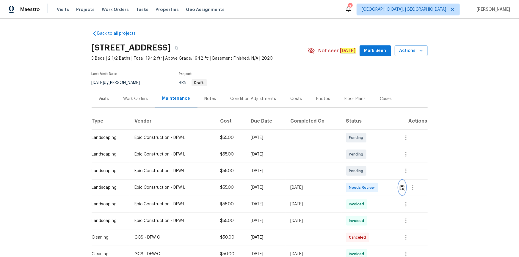
click at [369, 173] on img "button" at bounding box center [402, 188] width 5 height 6
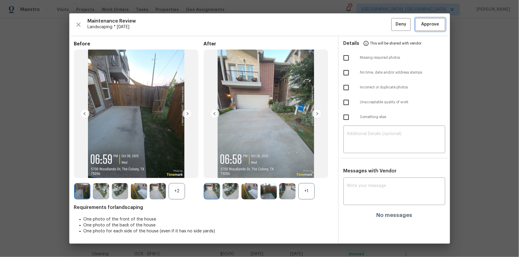
drag, startPoint x: 431, startPoint y: 25, endPoint x: 440, endPoint y: 64, distance: 40.0
click at [369, 27] on span "Approve" at bounding box center [430, 24] width 18 height 7
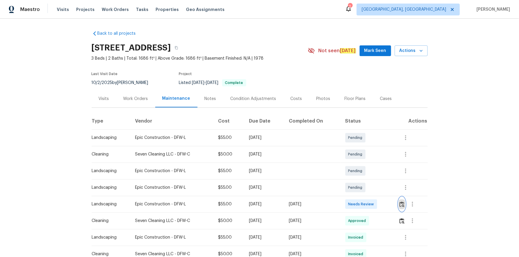
click at [369, 173] on img "button" at bounding box center [401, 205] width 5 height 6
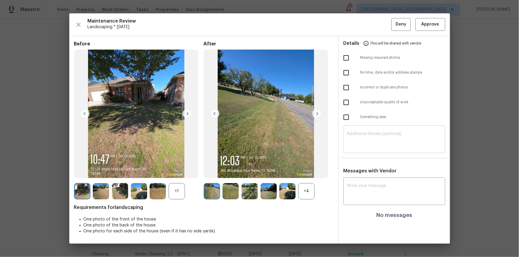
click at [369, 137] on textarea at bounding box center [394, 140] width 95 height 17
type textarea "v"
paste textarea "Maintenance Audit Team: Hello! Unfortunately, this landscaping visit completed …"
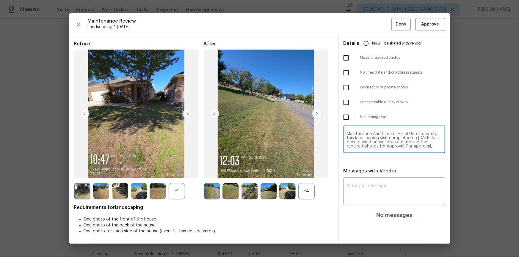
scroll to position [54, 0]
type textarea "Maintenance Audit Team: Hello! Unfortunately, this landscaping visit completed …"
drag, startPoint x: 390, startPoint y: 204, endPoint x: 389, endPoint y: 208, distance: 4.3
click at [369, 173] on div "x ​" at bounding box center [394, 192] width 102 height 26
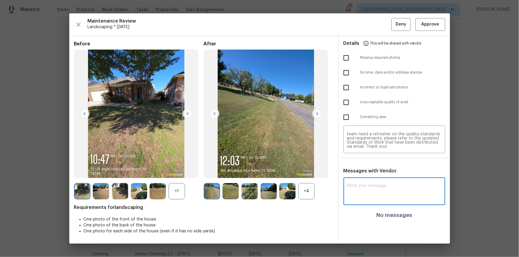
paste textarea "Maintenance Audit Team: Hello! Unfortunately, this landscaping visit completed …"
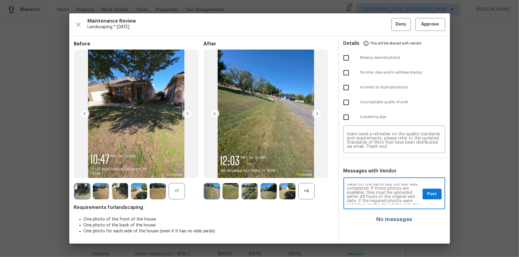
scroll to position [53, 0]
type textarea "Maintenance Audit Team: Hello! Unfortunately, this landscaping visit completed …"
click at [346, 60] on input "checkbox" at bounding box center [346, 58] width 12 height 12
checkbox input "true"
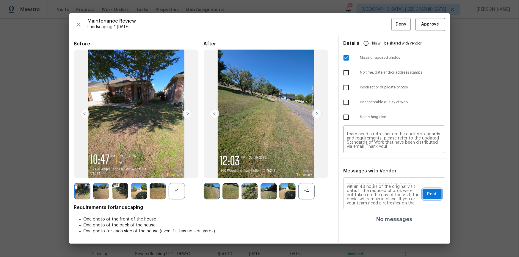
click at [369, 173] on span "Post" at bounding box center [432, 194] width 10 height 7
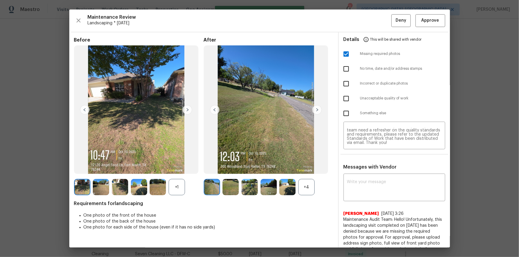
scroll to position [0, 0]
click at [369, 22] on button "Deny" at bounding box center [400, 20] width 19 height 13
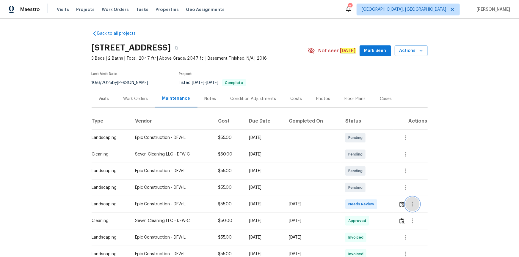
click at [369, 173] on button "button" at bounding box center [412, 204] width 14 height 14
click at [369, 173] on div at bounding box center [259, 128] width 519 height 257
click at [369, 173] on img "button" at bounding box center [401, 205] width 5 height 6
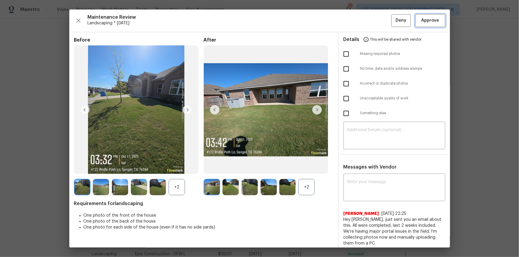
click at [369, 20] on span "Approve" at bounding box center [430, 20] width 18 height 7
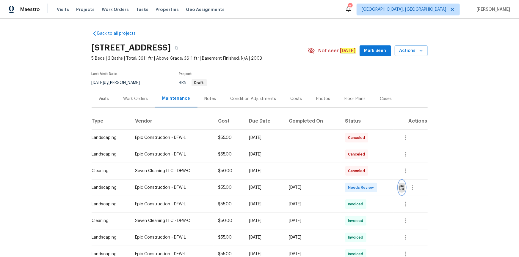
click at [369, 173] on button "button" at bounding box center [401, 188] width 7 height 14
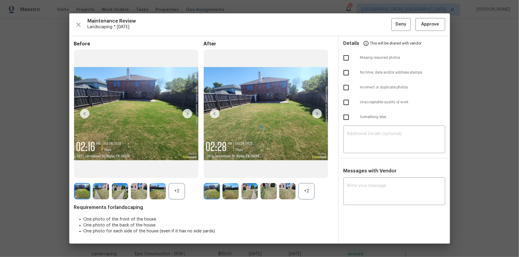
click at [369, 27] on div at bounding box center [259, 128] width 381 height 230
drag, startPoint x: 434, startPoint y: 26, endPoint x: 441, endPoint y: 58, distance: 33.1
click at [369, 26] on div at bounding box center [259, 128] width 381 height 230
click at [369, 21] on div at bounding box center [259, 128] width 381 height 230
click at [369, 26] on span "Approve" at bounding box center [430, 24] width 18 height 7
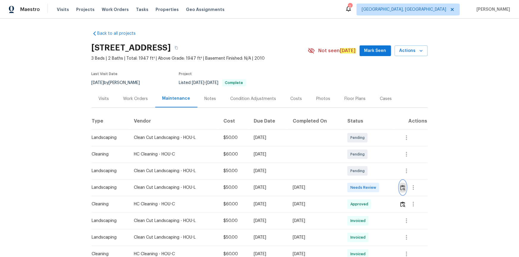
click at [400, 187] on img "button" at bounding box center [402, 188] width 5 height 6
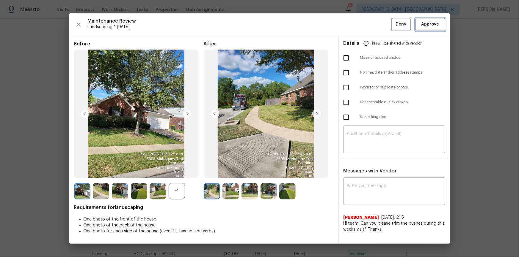
click at [432, 26] on span "Approve" at bounding box center [430, 24] width 18 height 7
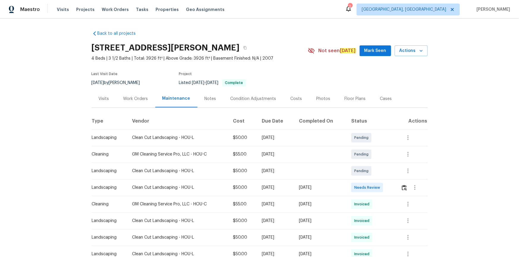
click at [398, 187] on td at bounding box center [412, 188] width 32 height 17
drag, startPoint x: 407, startPoint y: 187, endPoint x: 406, endPoint y: 195, distance: 7.8
click at [407, 187] on div at bounding box center [414, 188] width 26 height 14
click at [402, 187] on img "button" at bounding box center [404, 188] width 5 height 6
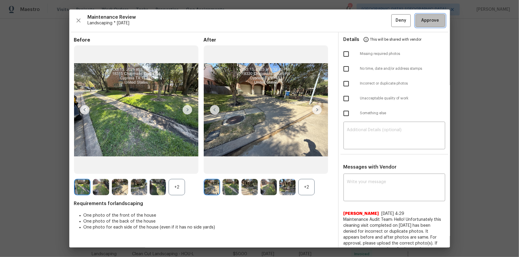
click at [436, 22] on span "Approve" at bounding box center [430, 20] width 20 height 7
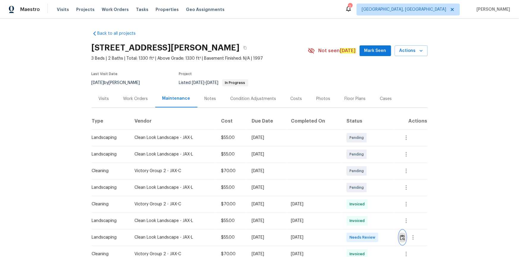
click at [369, 173] on button "button" at bounding box center [402, 238] width 7 height 14
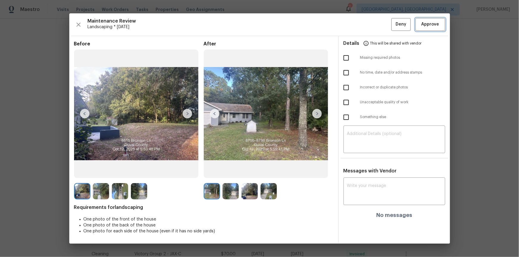
click at [369, 27] on span "Approve" at bounding box center [430, 24] width 18 height 7
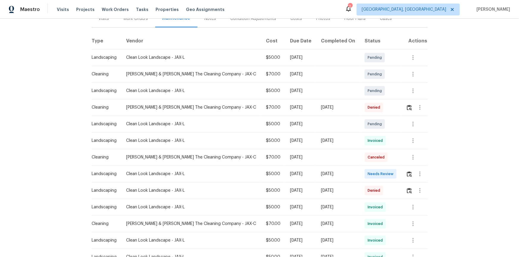
scroll to position [81, 0]
click at [369, 172] on button "button" at bounding box center [420, 173] width 14 height 14
click at [369, 173] on div at bounding box center [259, 128] width 519 height 257
click at [369, 172] on img "button" at bounding box center [409, 174] width 5 height 6
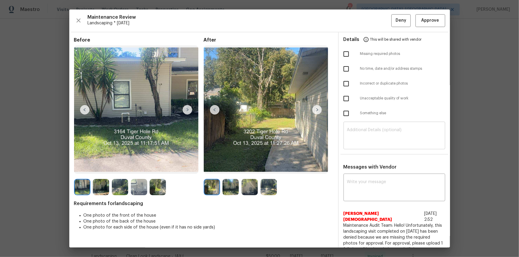
click at [369, 139] on textarea at bounding box center [394, 136] width 95 height 17
paste textarea "Maintenance Audit Team: Hello! Unfortunately, this landscaping visit completed …"
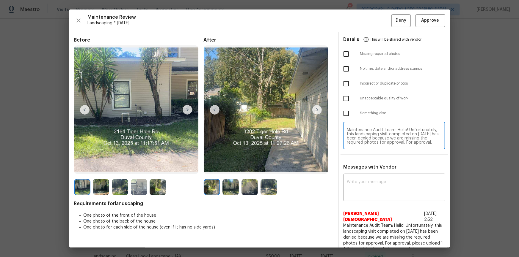
scroll to position [50, 0]
type textarea "Maintenance Audit Team: Hello! Unfortunately, this landscaping visit completed …"
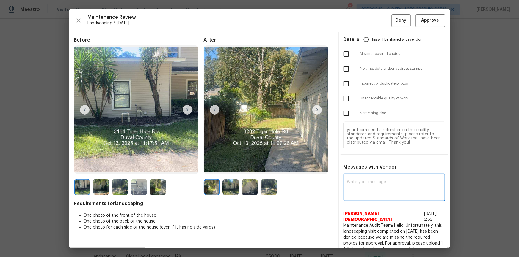
click at [369, 173] on textarea at bounding box center [394, 188] width 95 height 17
paste textarea "Maintenance Audit Team: Hello! Unfortunately, this landscaping visit completed …"
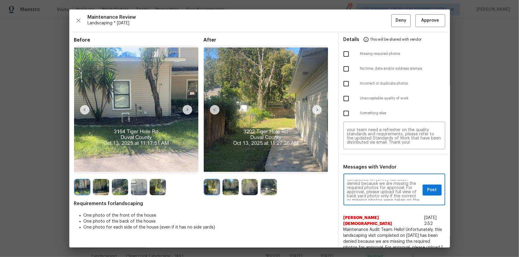
scroll to position [21, 0]
type textarea "Maintenance Audit Team: Hello! Unfortunately, this landscaping visit completed …"
click at [346, 55] on input "checkbox" at bounding box center [346, 54] width 12 height 12
checkbox input "true"
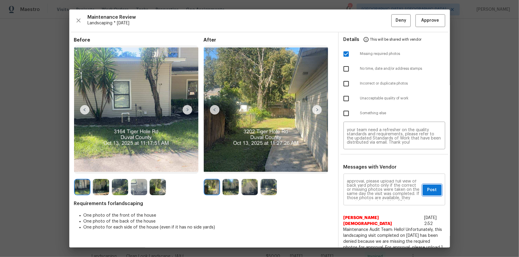
click at [369, 173] on span "Post" at bounding box center [432, 190] width 10 height 7
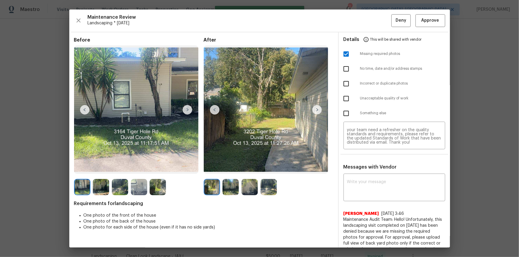
scroll to position [0, 0]
click at [369, 25] on button "Deny" at bounding box center [400, 20] width 19 height 13
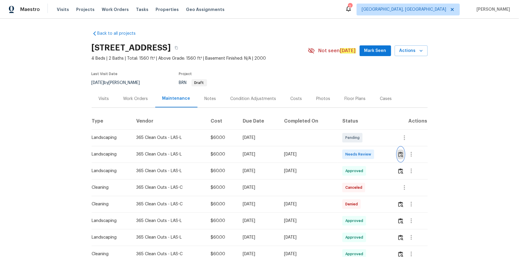
click at [369, 156] on img "button" at bounding box center [400, 155] width 5 height 6
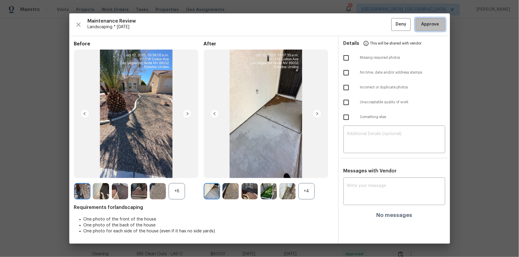
drag, startPoint x: 428, startPoint y: 19, endPoint x: 433, endPoint y: 89, distance: 70.3
click at [369, 21] on button "Approve" at bounding box center [430, 24] width 30 height 13
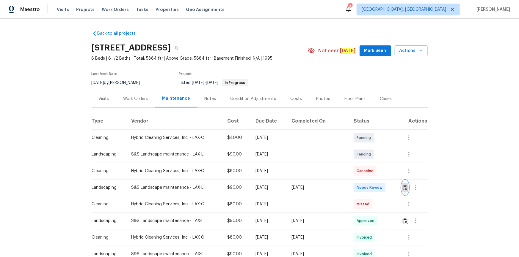
click at [369, 173] on button "button" at bounding box center [405, 188] width 7 height 14
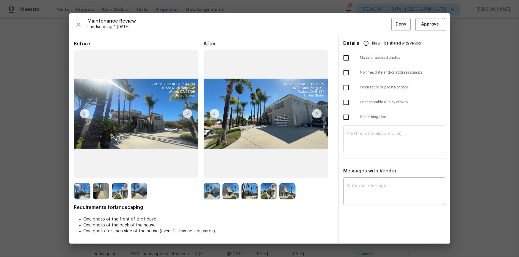
click at [369, 129] on div at bounding box center [259, 128] width 381 height 230
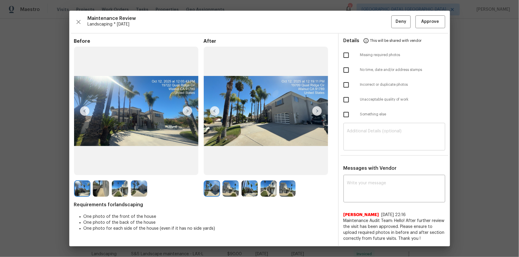
click at [369, 138] on textarea at bounding box center [394, 137] width 95 height 17
paste textarea "Maintenance Audit Team: Hello! Unfortunately, this landscaping visit completed …"
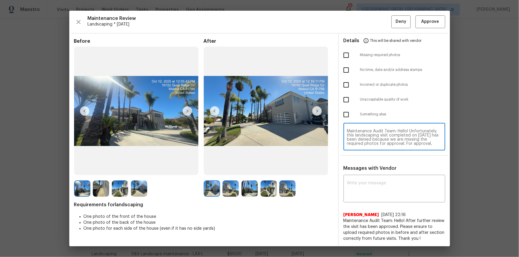
scroll to position [45, 0]
type textarea "Maintenance Audit Team: Hello! Unfortunately, this landscaping visit completed …"
click at [369, 173] on div "Messages with Vendor x ​ Pavithra Thulasiraman 7/15/25, 22:16 Maintenance Audit…" at bounding box center [394, 206] width 111 height 81
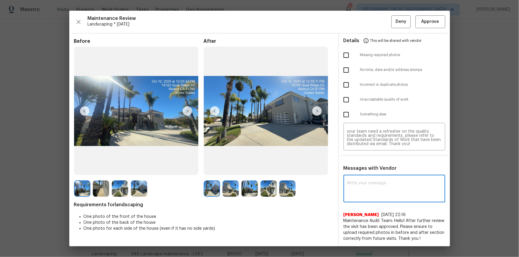
click at [369, 173] on textarea at bounding box center [394, 189] width 95 height 17
paste textarea "Maintenance Audit Team: Hello! Unfortunately, this landscaping visit completed …"
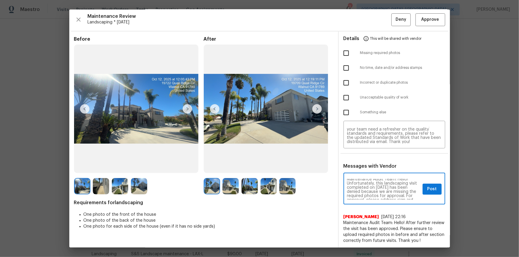
scroll to position [12, 0]
type textarea "Maintenance Audit Team: Hello! Unfortunately, this landscaping visit completed …"
drag, startPoint x: 340, startPoint y: 50, endPoint x: 346, endPoint y: 62, distance: 13.6
click at [340, 51] on input "checkbox" at bounding box center [346, 53] width 12 height 12
checkbox input "true"
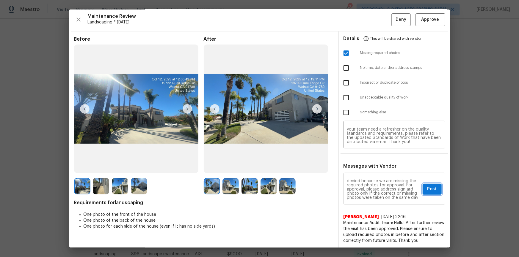
click at [369, 173] on span "Post" at bounding box center [432, 189] width 10 height 7
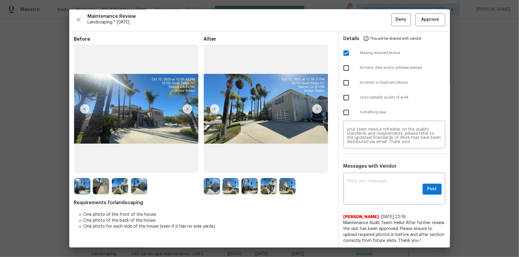
scroll to position [0, 0]
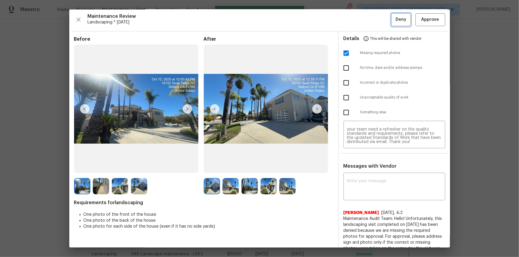
click at [369, 20] on span "Deny" at bounding box center [400, 19] width 11 height 7
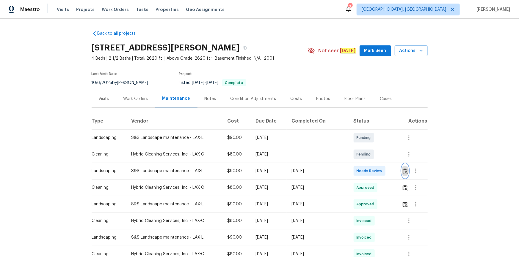
click at [369, 171] on button "button" at bounding box center [405, 171] width 7 height 14
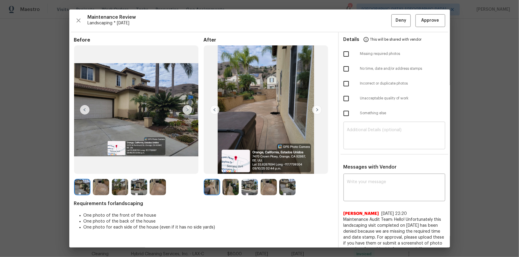
click at [369, 140] on textarea at bounding box center [394, 136] width 95 height 17
paste textarea "Maintenance Audit Team: Hello! Unfortunately, this landscaping visit completed …"
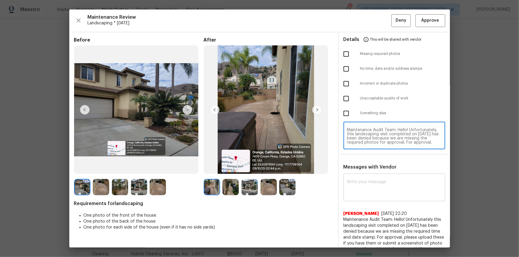
scroll to position [50, 0]
type textarea "Maintenance Audit Team: Hello! Unfortunately, this landscaping visit completed …"
click at [369, 173] on div "x ​" at bounding box center [394, 188] width 102 height 26
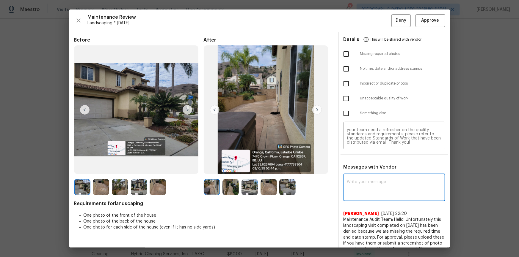
click at [369, 173] on textarea at bounding box center [394, 188] width 95 height 17
paste textarea "Maintenance Audit Team: Hello! Unfortunately, this landscaping visit completed …"
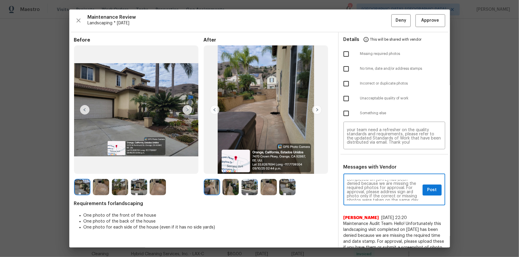
scroll to position [21, 0]
type textarea "Maintenance Audit Team: Hello! Unfortunately, this landscaping visit completed …"
click at [342, 59] on input "checkbox" at bounding box center [346, 54] width 12 height 12
checkbox input "true"
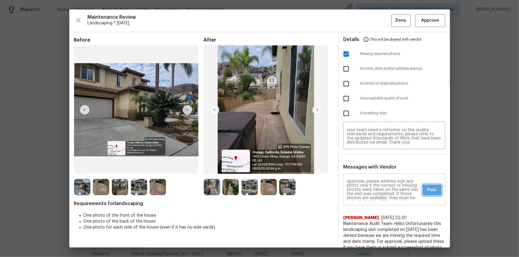
click at [369, 173] on button "Post" at bounding box center [431, 190] width 19 height 11
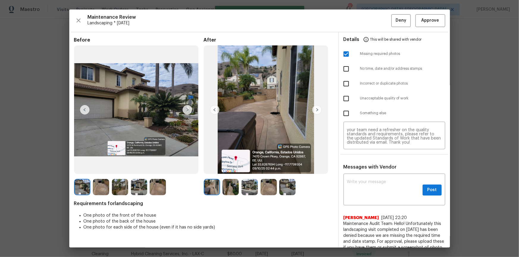
scroll to position [0, 0]
click at [369, 20] on span "Deny" at bounding box center [400, 20] width 11 height 7
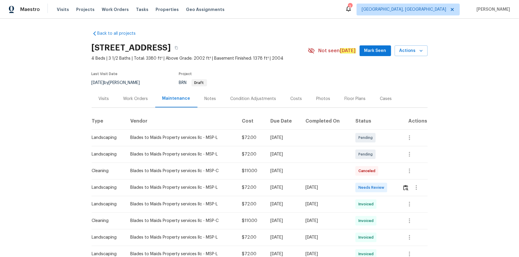
click at [369, 173] on div at bounding box center [414, 188] width 25 height 14
click at [369, 173] on img "button" at bounding box center [405, 188] width 5 height 6
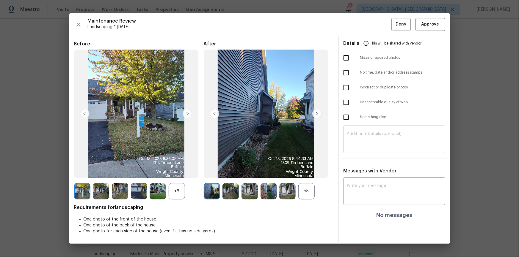
click at [369, 152] on div "​" at bounding box center [394, 140] width 102 height 26
paste textarea "Maintenance Audit Team: Hello! After further review the visit has been approved…"
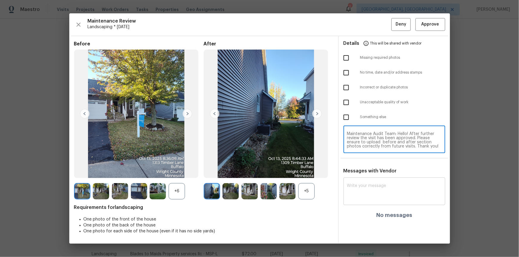
type textarea "Maintenance Audit Team: Hello! After further review the visit has been approved…"
click at [369, 173] on div "x ​" at bounding box center [394, 192] width 102 height 26
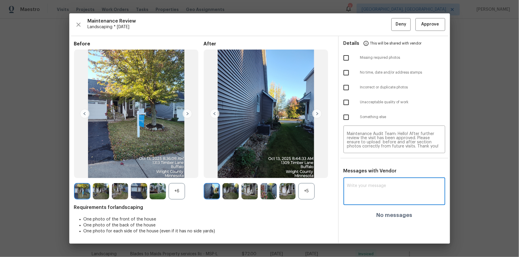
paste textarea "Maintenance Audit Team: Hello! After further review the visit has been approved…"
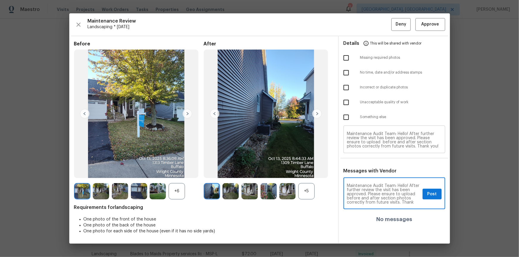
type textarea "Maintenance Audit Team: Hello! After further review the visit has been approved…"
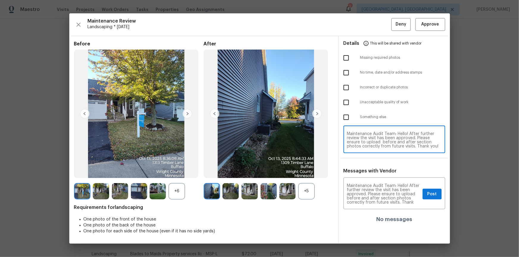
drag, startPoint x: 440, startPoint y: 146, endPoint x: 341, endPoint y: 133, distance: 99.4
click at [341, 133] on div "Maintenance Audit Team: Hello! After further review the visit has been approved…" at bounding box center [394, 140] width 111 height 26
click at [369, 173] on button "Post" at bounding box center [431, 194] width 19 height 11
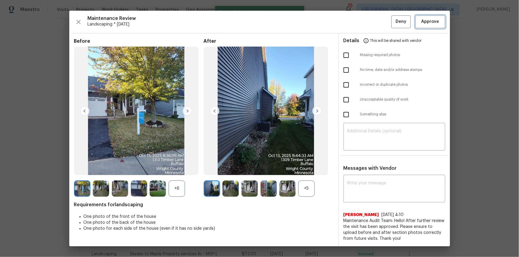
click at [369, 25] on span "Approve" at bounding box center [430, 21] width 18 height 7
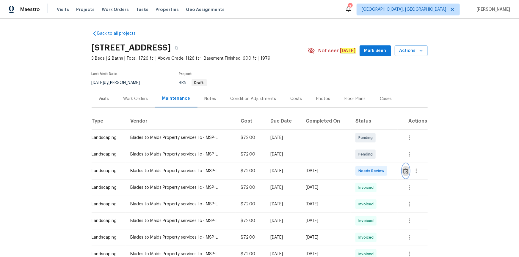
click at [369, 171] on img "button" at bounding box center [405, 172] width 5 height 6
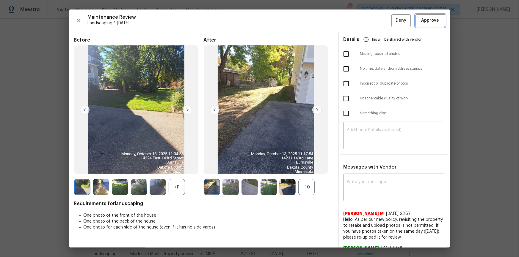
click at [369, 15] on button "Approve" at bounding box center [430, 20] width 30 height 13
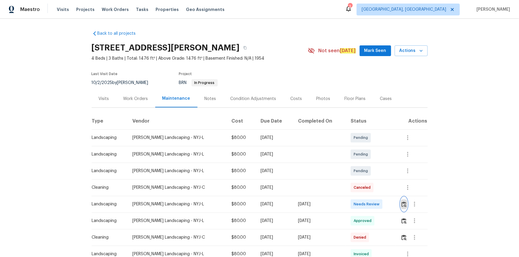
click at [369, 173] on img "button" at bounding box center [403, 205] width 5 height 6
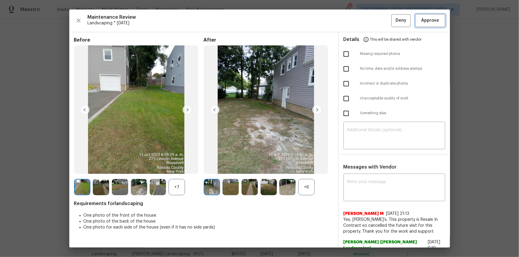
click at [369, 21] on span "Approve" at bounding box center [430, 20] width 18 height 7
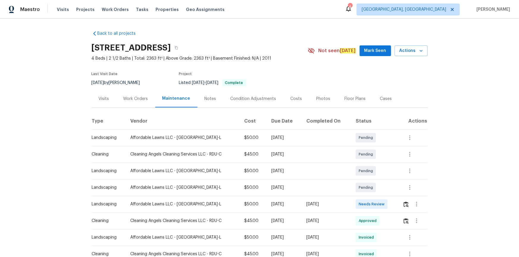
click at [402, 204] on td at bounding box center [413, 204] width 30 height 17
click at [404, 202] on img "button" at bounding box center [405, 205] width 5 height 6
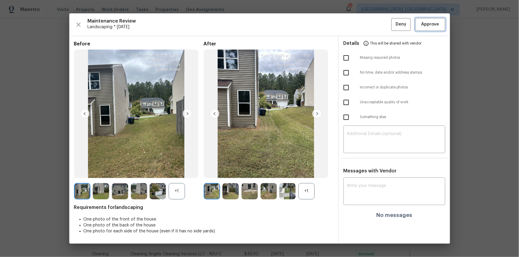
click at [437, 30] on button "Approve" at bounding box center [430, 24] width 30 height 13
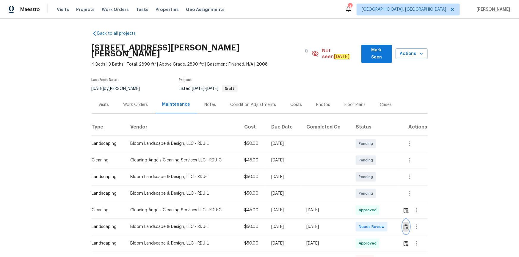
click at [369, 173] on img "button" at bounding box center [405, 227] width 5 height 6
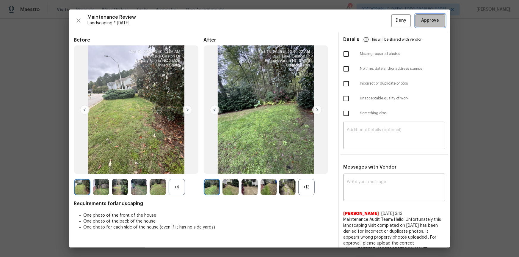
click at [369, 24] on button "Approve" at bounding box center [430, 20] width 30 height 13
click at [369, 24] on div "Maintenance Review Landscaping * Mon, Oct 06 Deny" at bounding box center [259, 20] width 371 height 13
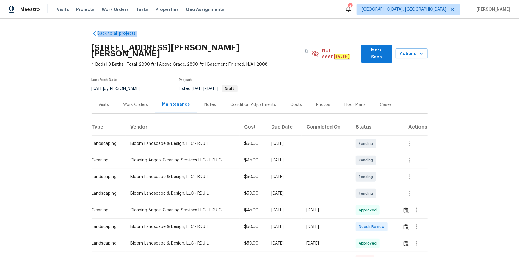
click at [369, 24] on div "Back to all projects 521 Lake Gaston Dr, Fuquay Varina, NC 27526 4 Beds | 3 Bat…" at bounding box center [259, 138] width 519 height 239
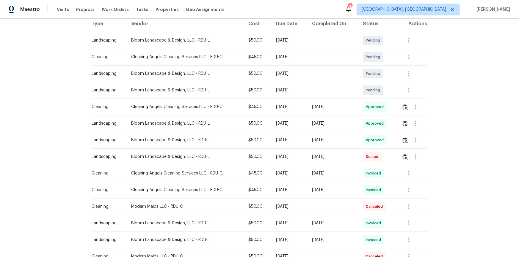
scroll to position [108, 0]
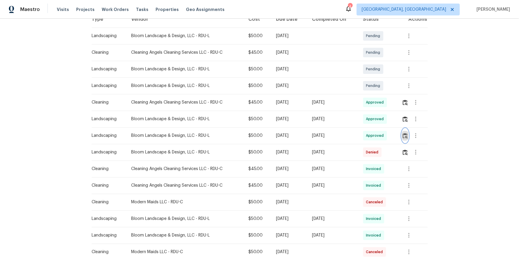
click at [369, 133] on img "button" at bounding box center [405, 136] width 5 height 6
click at [369, 117] on img "button" at bounding box center [405, 120] width 5 height 6
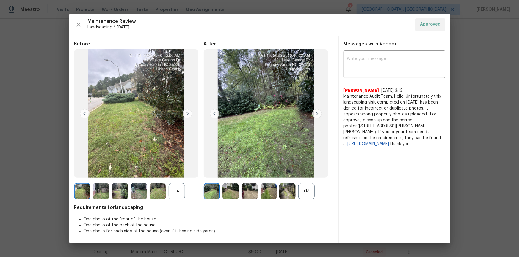
drag, startPoint x: 472, startPoint y: 25, endPoint x: 464, endPoint y: 30, distance: 8.9
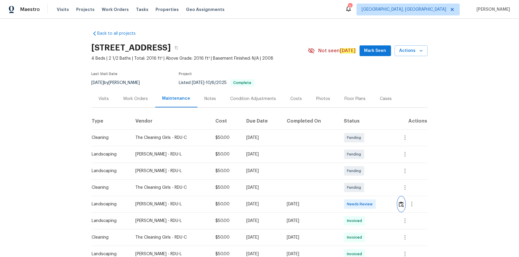
click at [369, 173] on img "button" at bounding box center [401, 205] width 5 height 6
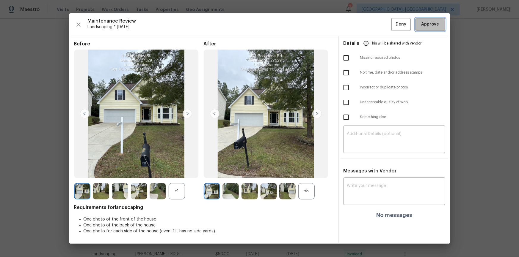
click at [369, 24] on span "Approve" at bounding box center [430, 24] width 18 height 7
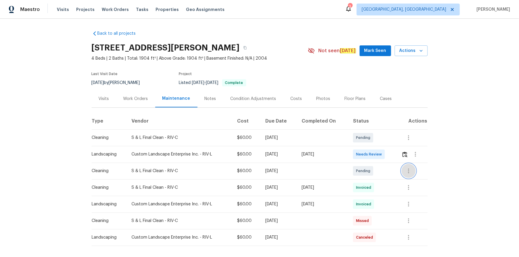
click at [369, 170] on button "button" at bounding box center [408, 171] width 14 height 14
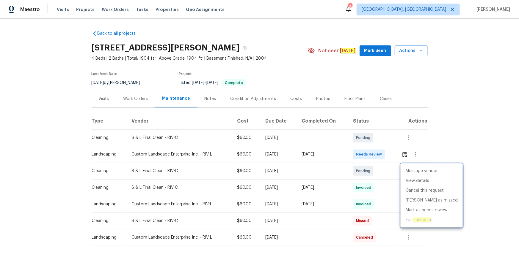
drag, startPoint x: 468, startPoint y: 149, endPoint x: 430, endPoint y: 158, distance: 39.0
click at [369, 149] on div at bounding box center [259, 128] width 519 height 257
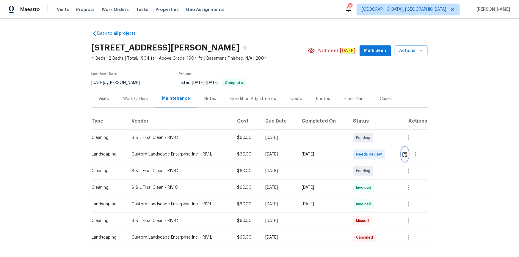
click at [369, 155] on img "button" at bounding box center [404, 155] width 5 height 6
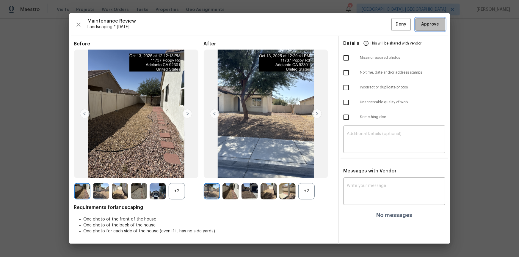
click at [369, 21] on span "Approve" at bounding box center [430, 24] width 18 height 7
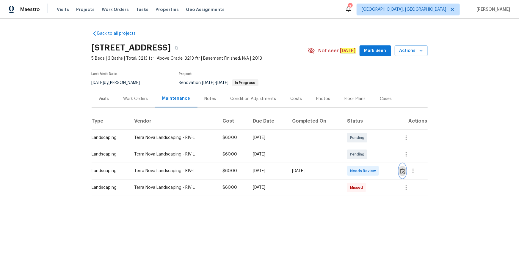
click at [405, 173] on button "button" at bounding box center [402, 171] width 7 height 14
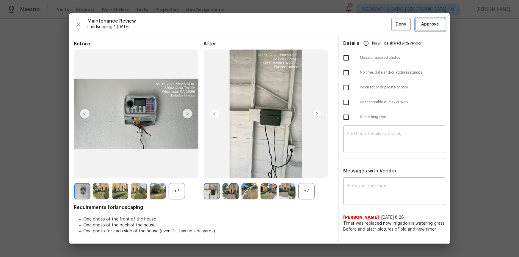
click at [442, 20] on button "Approve" at bounding box center [430, 24] width 30 height 13
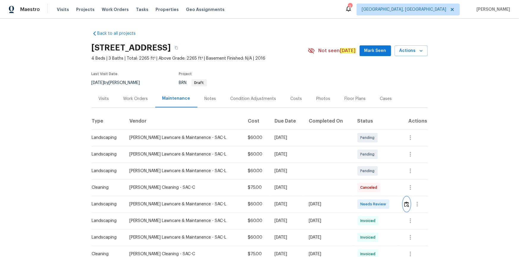
click at [369, 173] on button "button" at bounding box center [406, 204] width 7 height 14
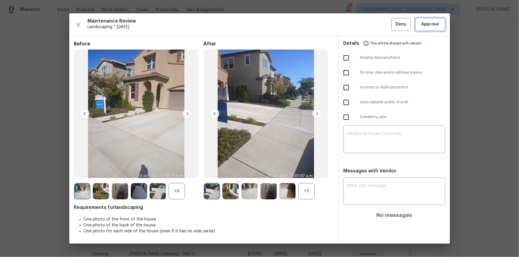
drag, startPoint x: 430, startPoint y: 22, endPoint x: 431, endPoint y: 45, distance: 22.9
click at [369, 21] on span "Approve" at bounding box center [430, 24] width 18 height 7
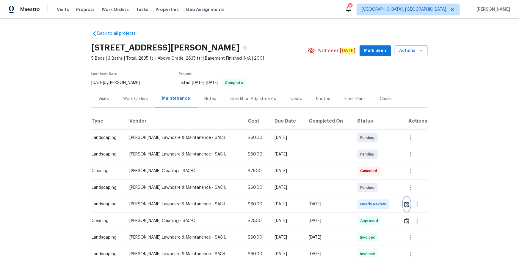
click at [369, 173] on button "button" at bounding box center [406, 204] width 7 height 14
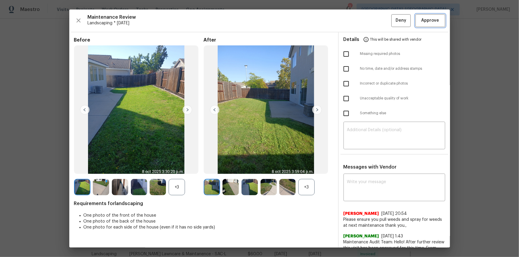
click at [369, 23] on button "Approve" at bounding box center [430, 20] width 30 height 13
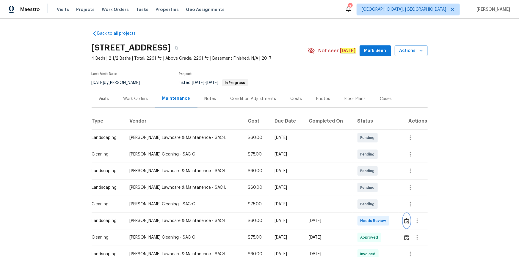
click at [369, 173] on img "button" at bounding box center [406, 222] width 5 height 6
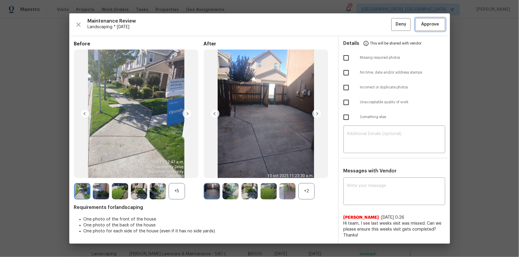
click at [369, 21] on button "Approve" at bounding box center [430, 24] width 30 height 13
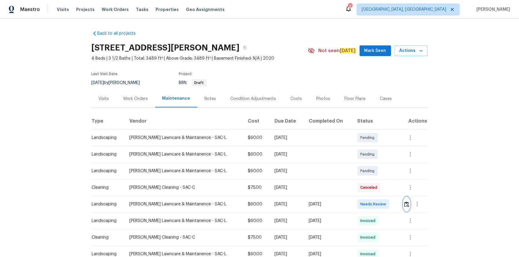
click at [369, 173] on img "button" at bounding box center [406, 205] width 5 height 6
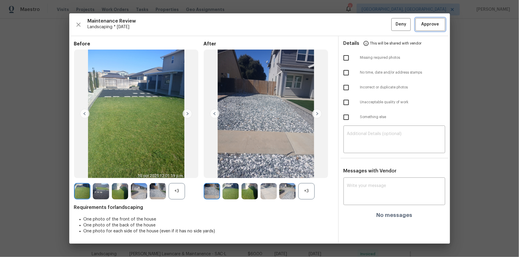
drag, startPoint x: 433, startPoint y: 25, endPoint x: 434, endPoint y: 34, distance: 8.9
click at [369, 26] on span "Approve" at bounding box center [430, 24] width 18 height 7
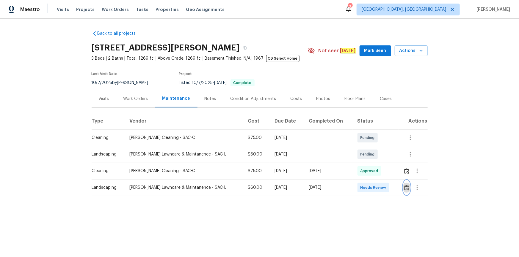
click at [369, 173] on img "button" at bounding box center [406, 188] width 5 height 6
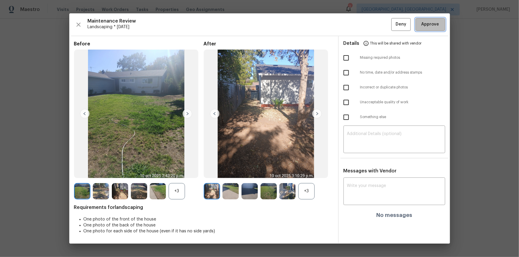
click at [369, 26] on span "Approve" at bounding box center [430, 24] width 18 height 7
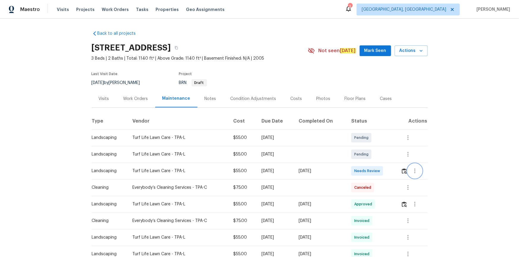
click at [369, 171] on div at bounding box center [414, 171] width 26 height 14
click at [369, 171] on img "button" at bounding box center [404, 172] width 5 height 6
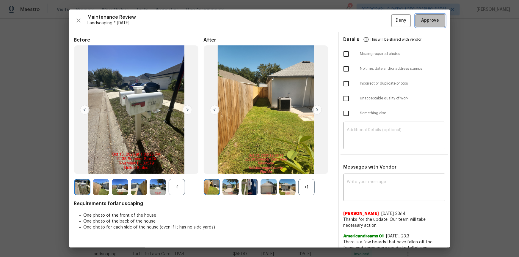
drag, startPoint x: 432, startPoint y: 23, endPoint x: 422, endPoint y: 96, distance: 73.5
click at [369, 23] on span "Approve" at bounding box center [430, 20] width 18 height 7
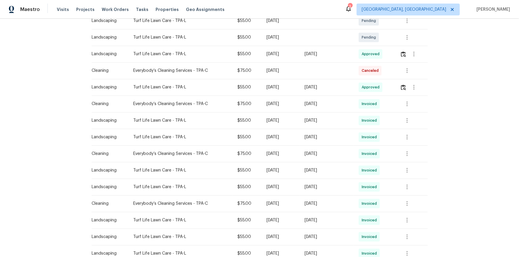
scroll to position [162, 0]
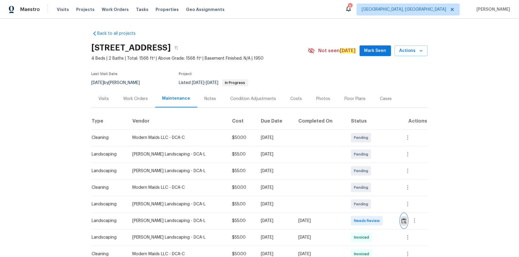
click at [406, 226] on button "button" at bounding box center [403, 221] width 7 height 14
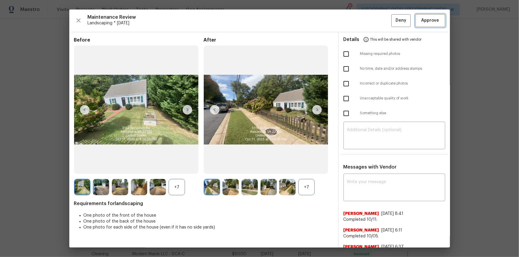
click at [436, 21] on button "Approve" at bounding box center [430, 20] width 30 height 13
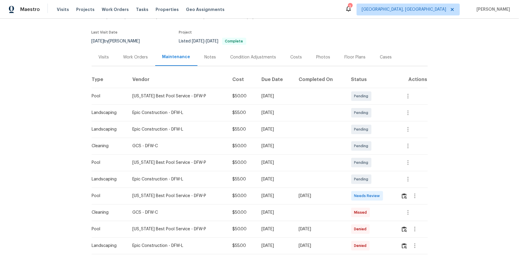
scroll to position [81, 0]
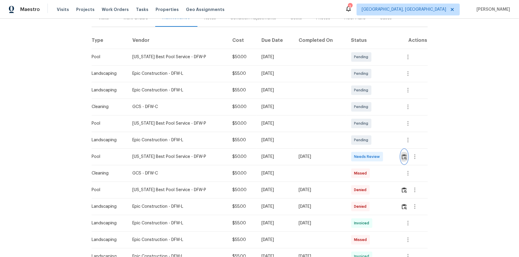
click at [369, 155] on img "button" at bounding box center [404, 157] width 5 height 6
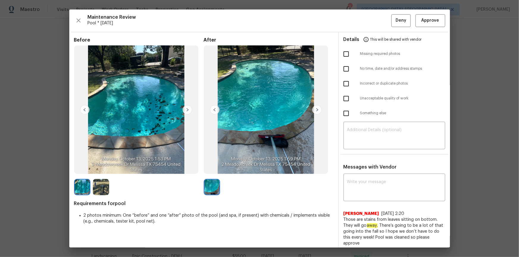
click at [98, 173] on img at bounding box center [101, 187] width 16 height 16
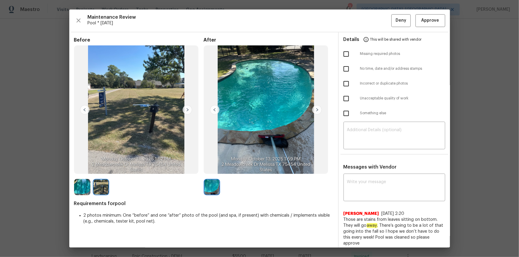
drag, startPoint x: 146, startPoint y: 105, endPoint x: 142, endPoint y: 109, distance: 5.3
drag, startPoint x: 142, startPoint y: 109, endPoint x: 149, endPoint y: 93, distance: 17.3
click at [149, 93] on img at bounding box center [136, 109] width 125 height 129
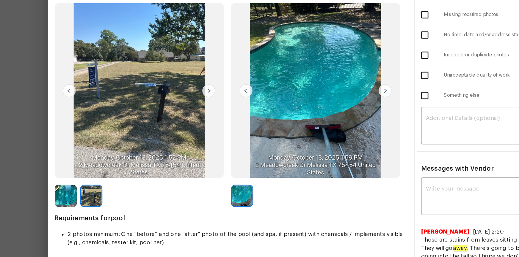
scroll to position [0, 0]
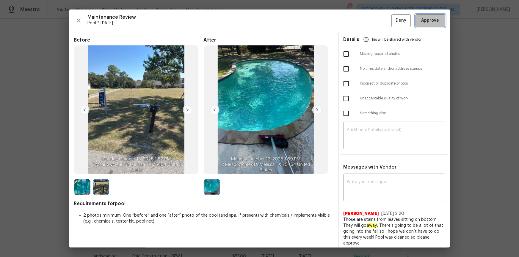
click at [369, 23] on button "Approve" at bounding box center [430, 20] width 30 height 13
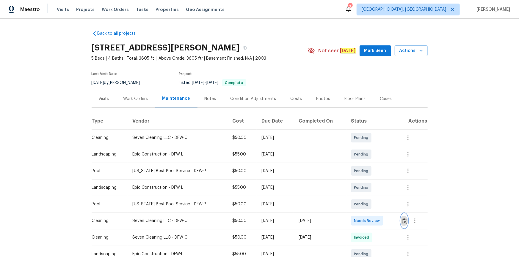
click at [369, 173] on button "button" at bounding box center [404, 221] width 7 height 14
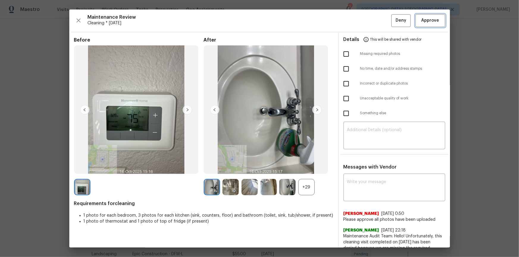
drag, startPoint x: 429, startPoint y: 17, endPoint x: 427, endPoint y: 45, distance: 28.0
click at [369, 17] on span "Approve" at bounding box center [430, 20] width 18 height 7
